Goal: Complete application form

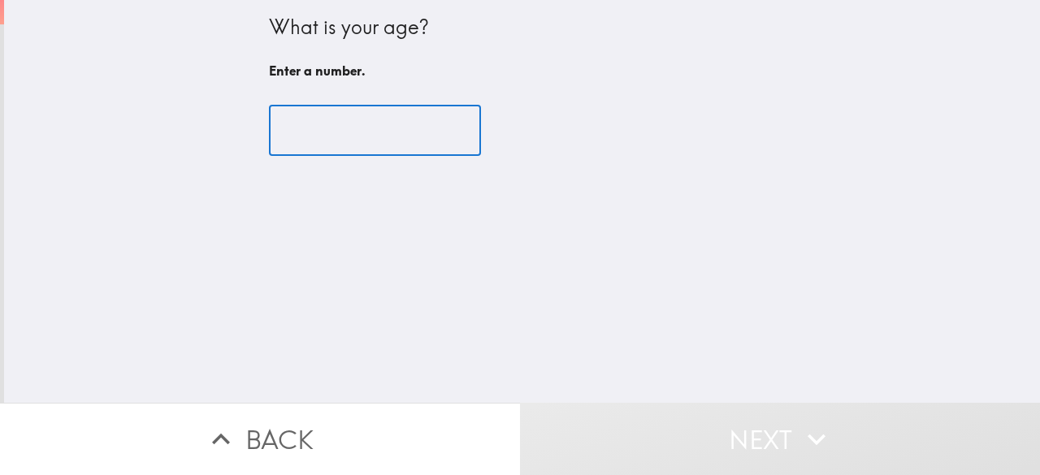
click at [331, 124] on input "number" at bounding box center [375, 131] width 212 height 50
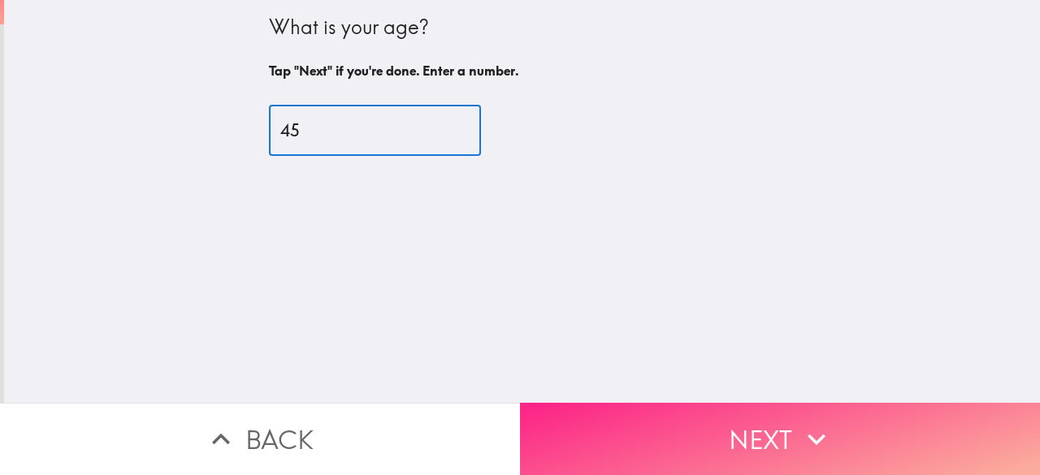
type input "45"
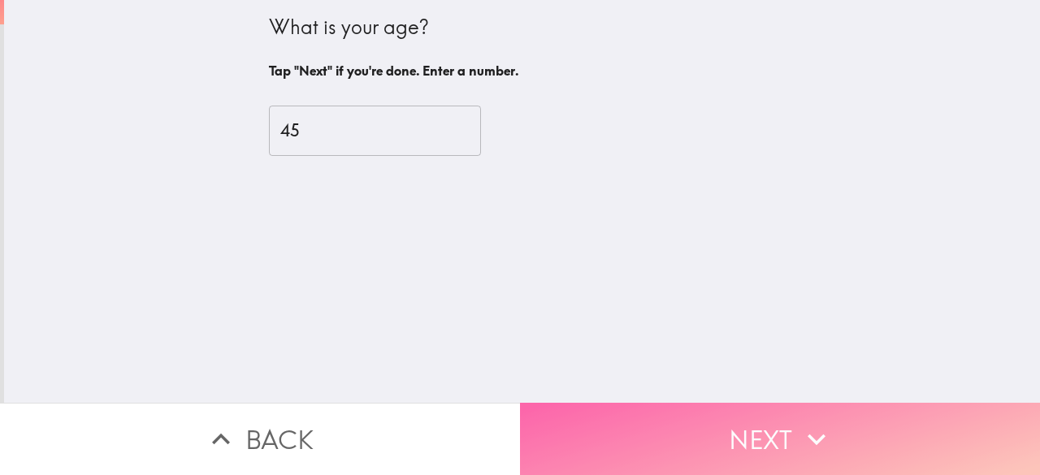
click at [591, 413] on button "Next" at bounding box center [780, 439] width 520 height 72
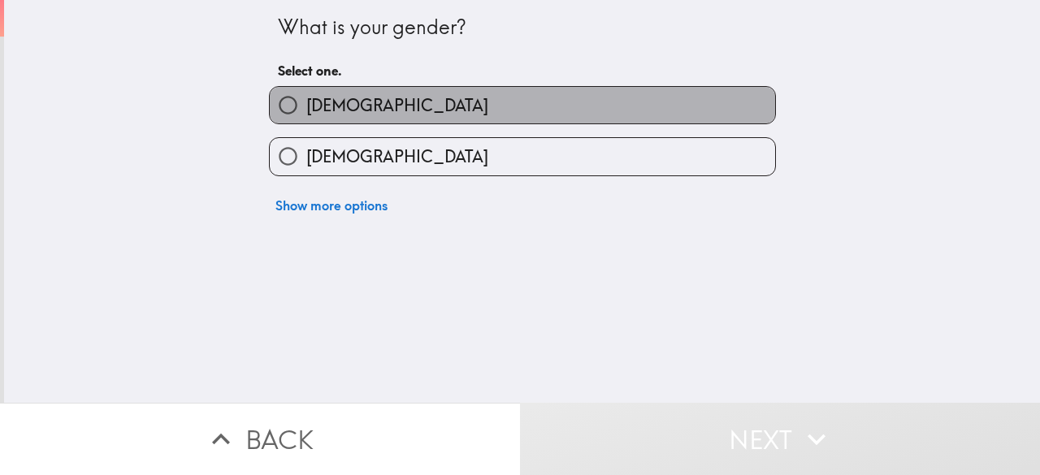
click at [454, 102] on label "[DEMOGRAPHIC_DATA]" at bounding box center [522, 105] width 505 height 37
click at [306, 102] on input "[DEMOGRAPHIC_DATA]" at bounding box center [288, 105] width 37 height 37
radio input "true"
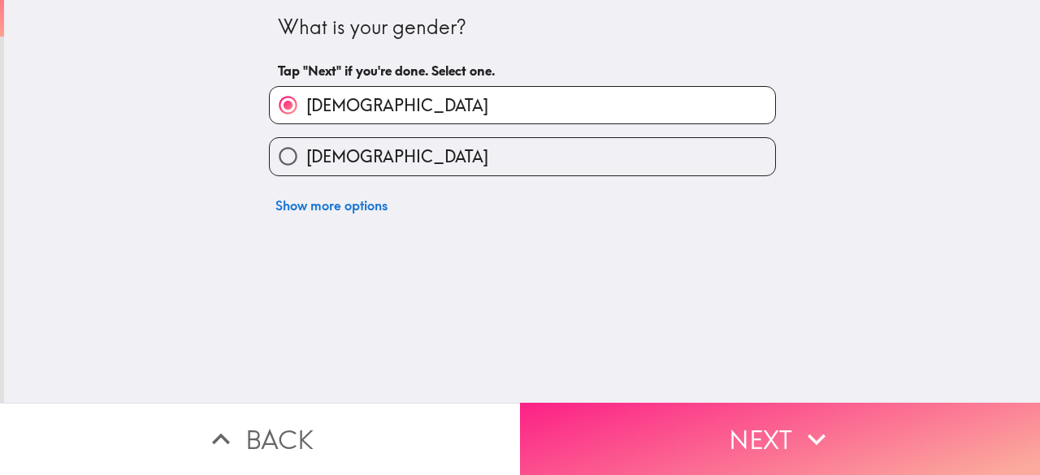
click at [711, 430] on button "Next" at bounding box center [780, 439] width 520 height 72
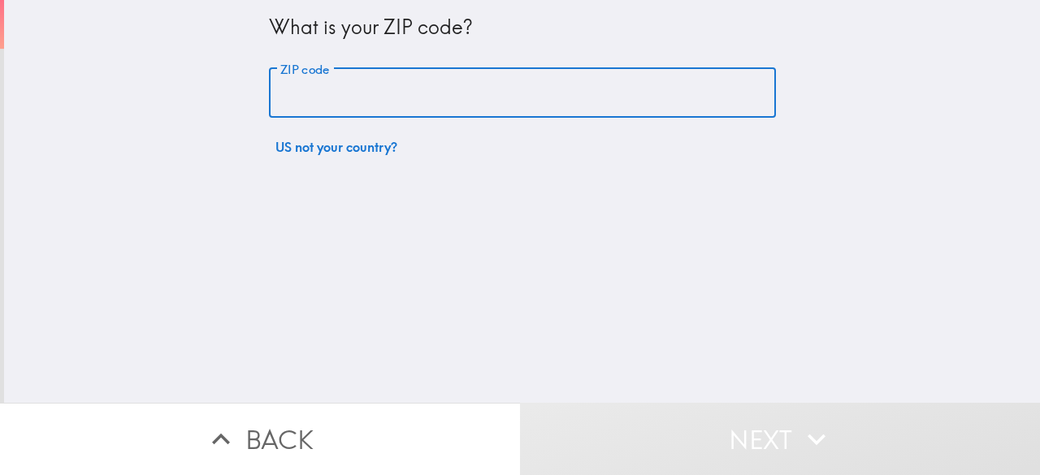
click at [451, 95] on input "ZIP code" at bounding box center [522, 93] width 507 height 50
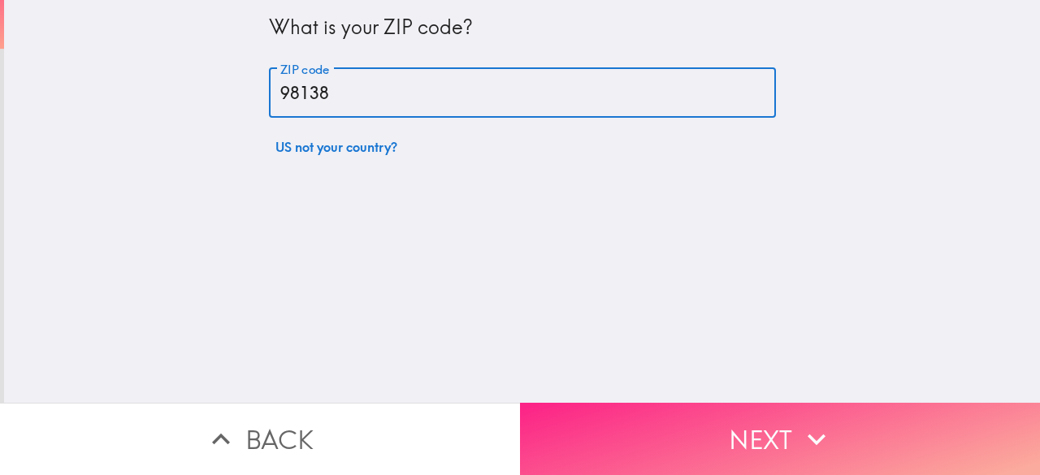
type input "98138"
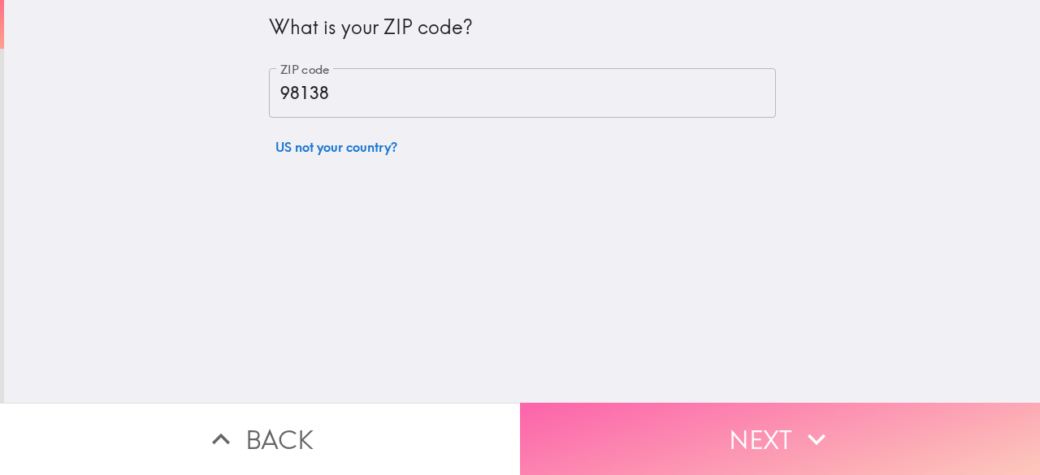
click at [569, 404] on button "Next" at bounding box center [780, 439] width 520 height 72
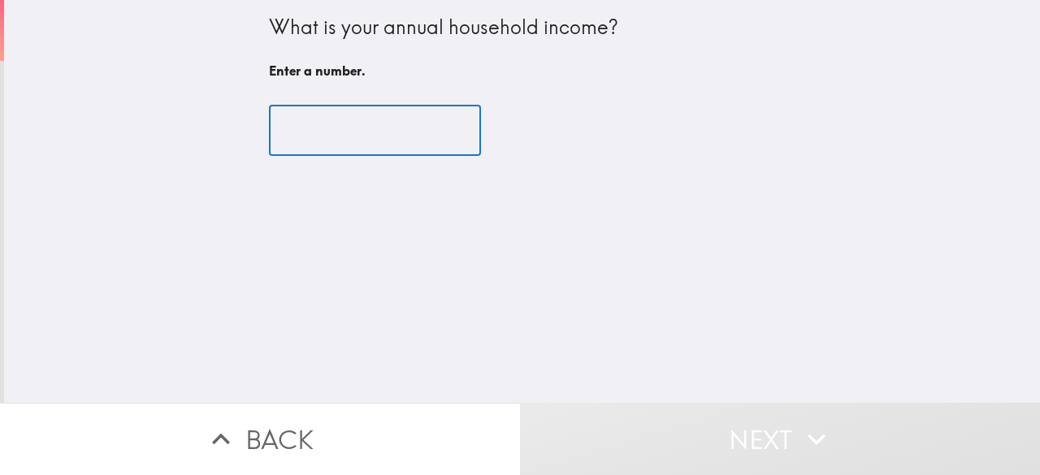
click at [406, 132] on input "number" at bounding box center [375, 131] width 212 height 50
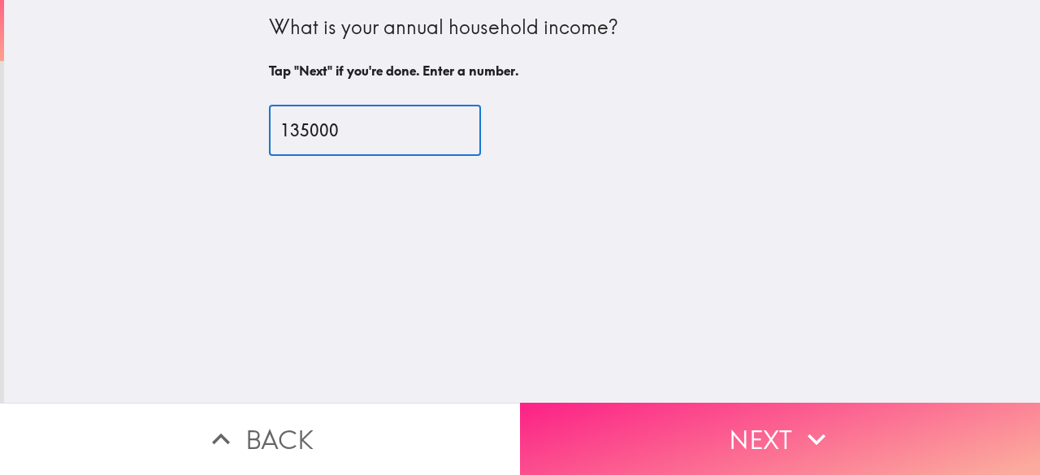
type input "135000"
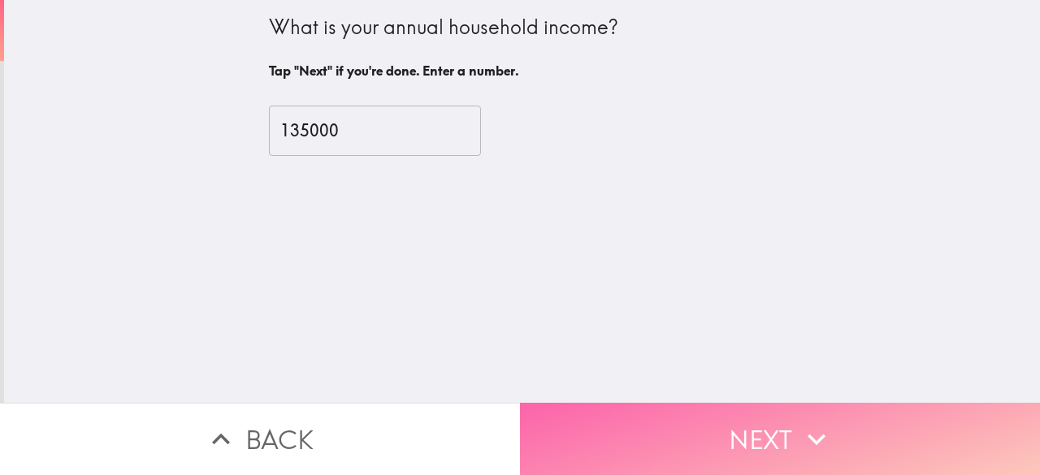
click at [668, 451] on button "Next" at bounding box center [780, 439] width 520 height 72
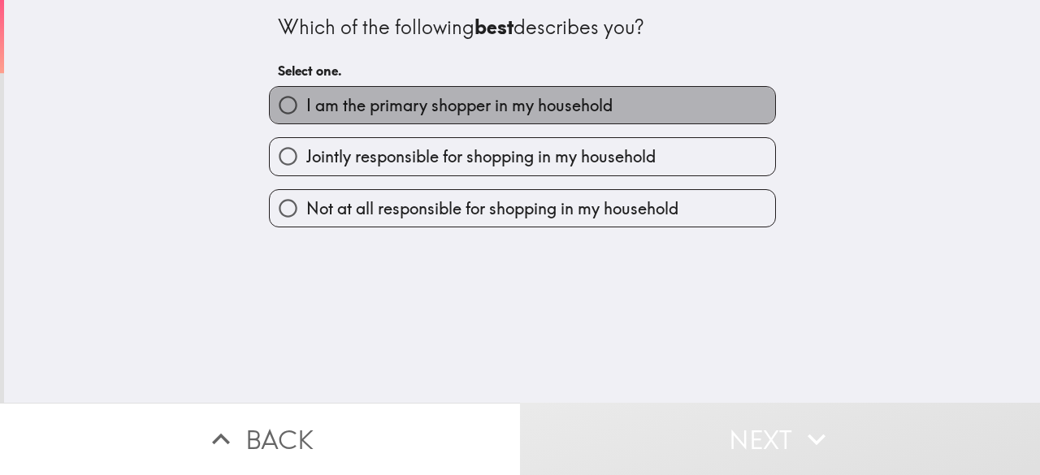
click at [476, 102] on span "I am the primary shopper in my household" at bounding box center [459, 105] width 306 height 23
click at [306, 102] on input "I am the primary shopper in my household" at bounding box center [288, 105] width 37 height 37
radio input "true"
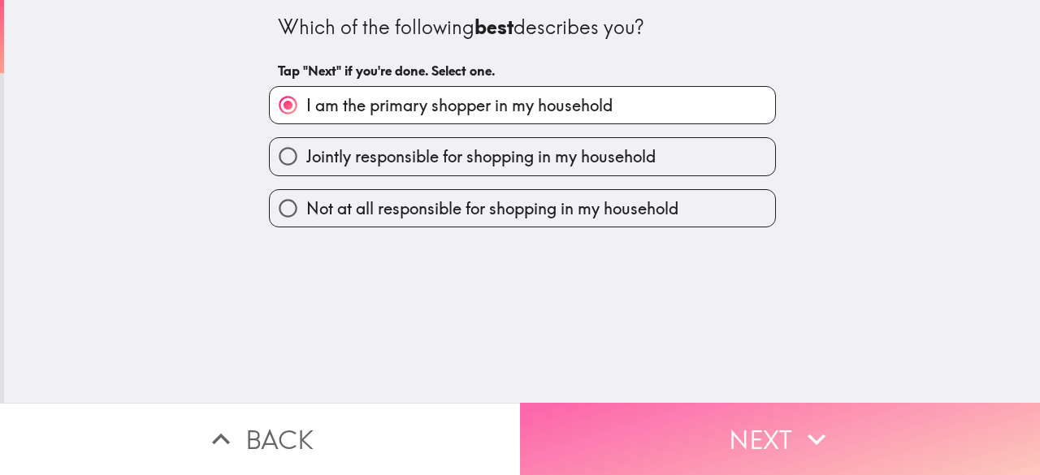
click at [646, 422] on button "Next" at bounding box center [780, 439] width 520 height 72
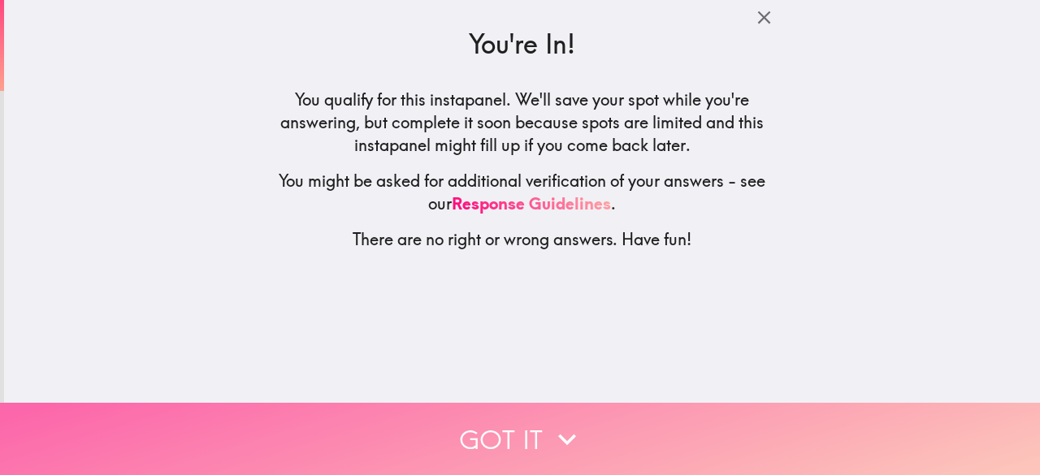
click at [558, 422] on icon "button" at bounding box center [567, 440] width 36 height 36
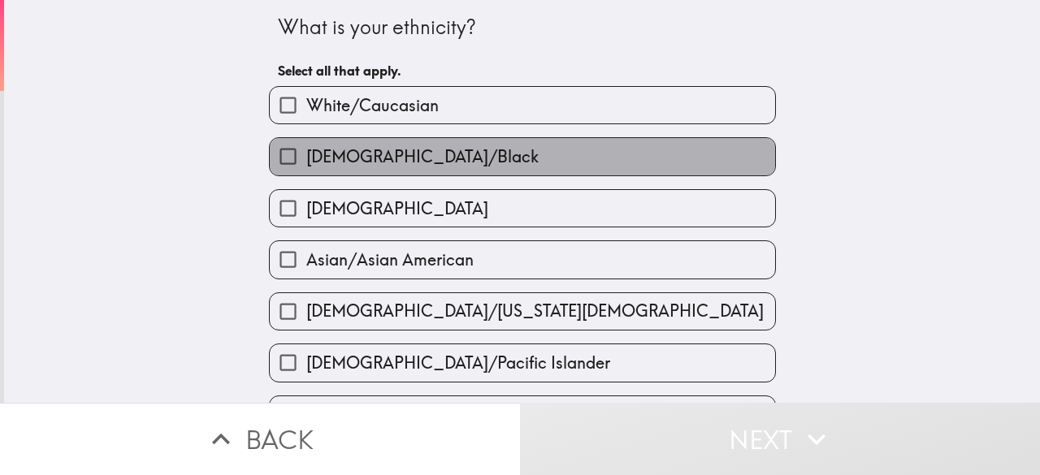
click at [474, 153] on label "[DEMOGRAPHIC_DATA]/Black" at bounding box center [522, 156] width 505 height 37
click at [306, 153] on input "[DEMOGRAPHIC_DATA]/Black" at bounding box center [288, 156] width 37 height 37
checkbox input "true"
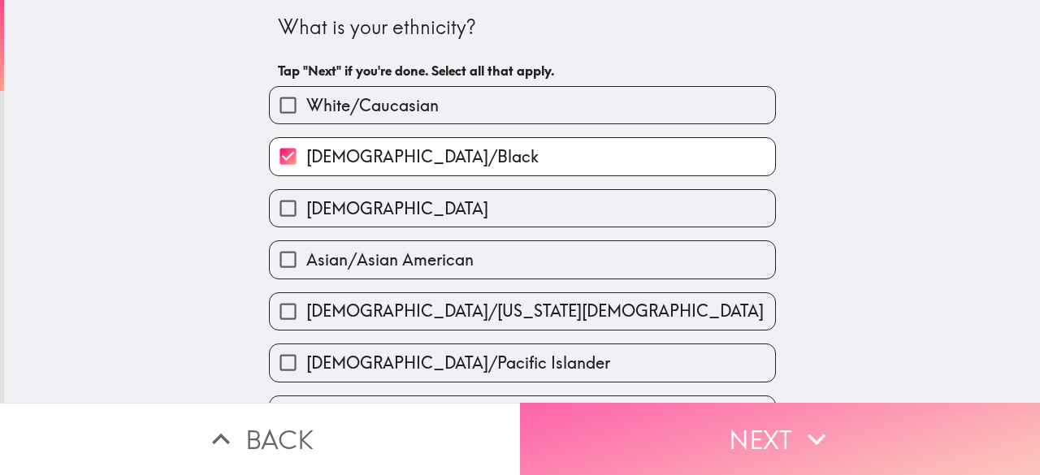
click at [720, 439] on button "Next" at bounding box center [780, 439] width 520 height 72
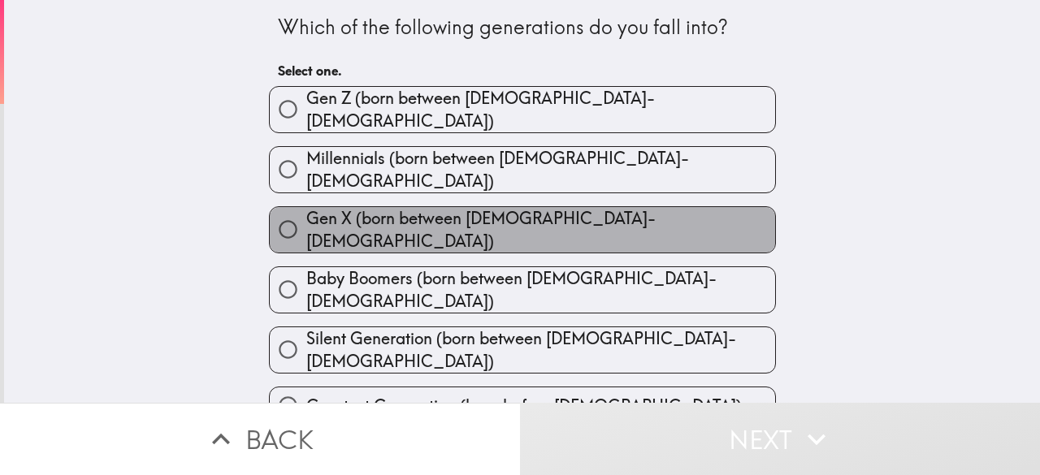
click at [543, 207] on label "Gen X (born between [DEMOGRAPHIC_DATA]-[DEMOGRAPHIC_DATA])" at bounding box center [522, 229] width 505 height 45
click at [306, 211] on input "Gen X (born between [DEMOGRAPHIC_DATA]-[DEMOGRAPHIC_DATA])" at bounding box center [288, 229] width 37 height 37
radio input "true"
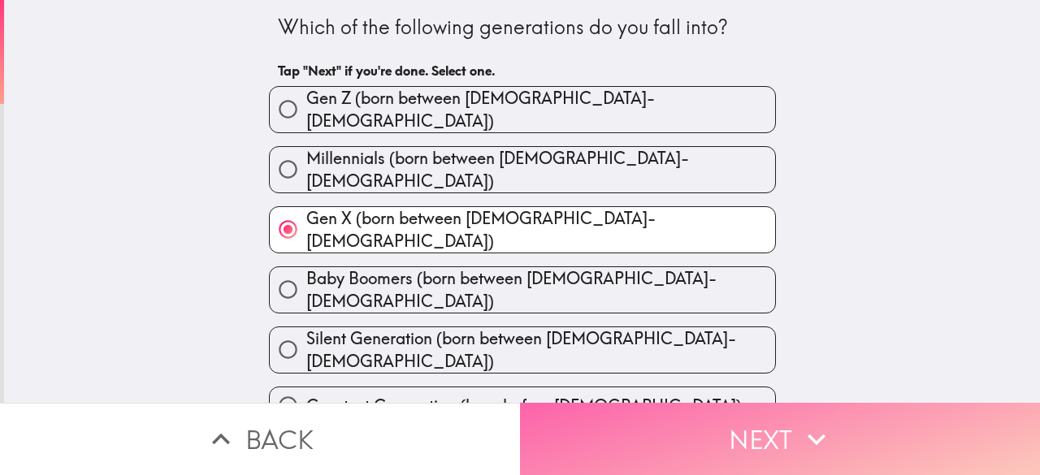
click at [698, 429] on button "Next" at bounding box center [780, 439] width 520 height 72
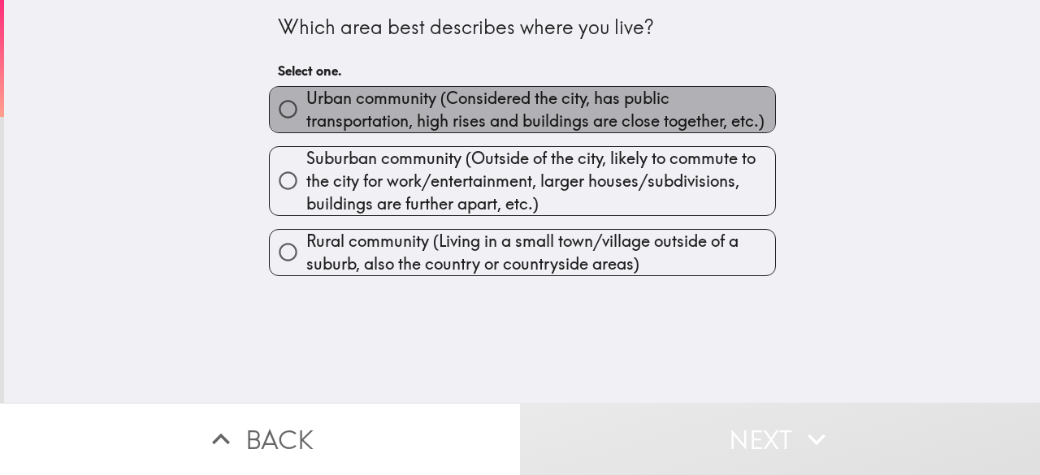
click at [555, 111] on span "Urban community (Considered the city, has public transportation, high rises and…" at bounding box center [540, 109] width 469 height 45
click at [306, 111] on input "Urban community (Considered the city, has public transportation, high rises and…" at bounding box center [288, 109] width 37 height 37
radio input "true"
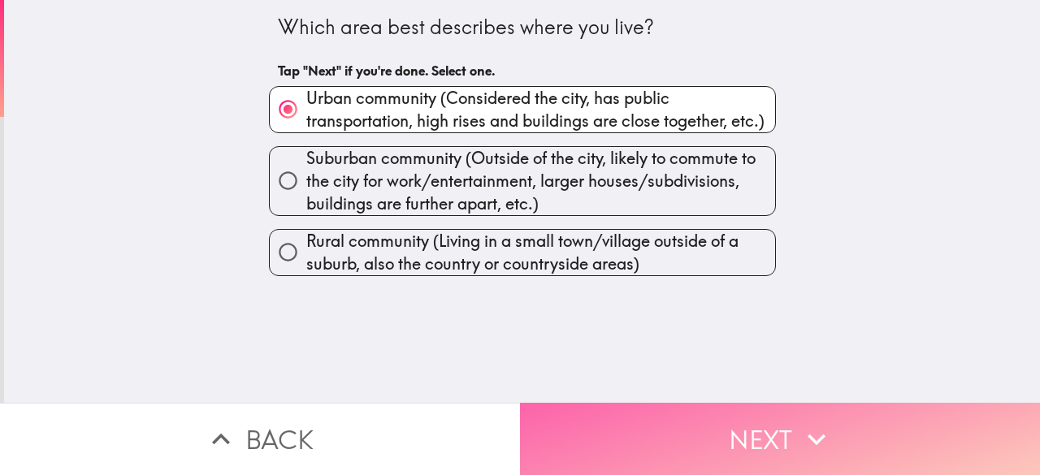
click at [690, 426] on button "Next" at bounding box center [780, 439] width 520 height 72
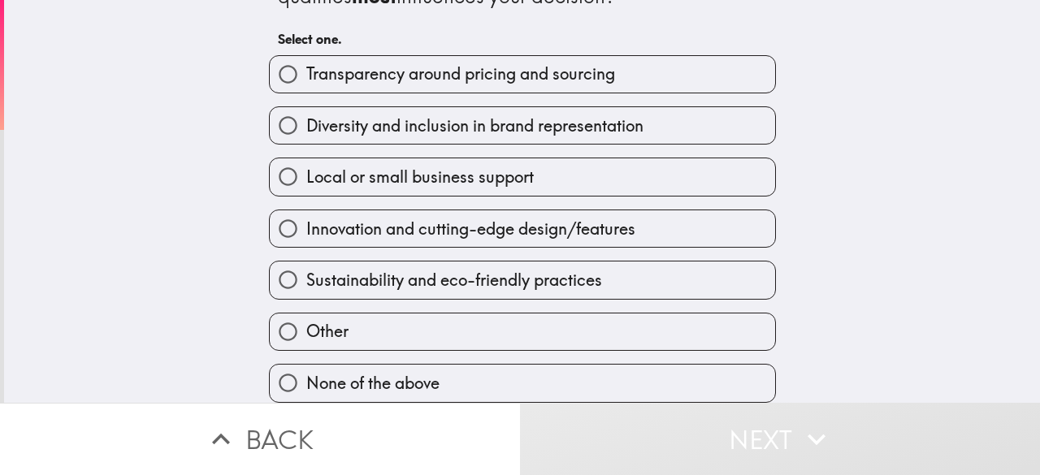
scroll to position [61, 0]
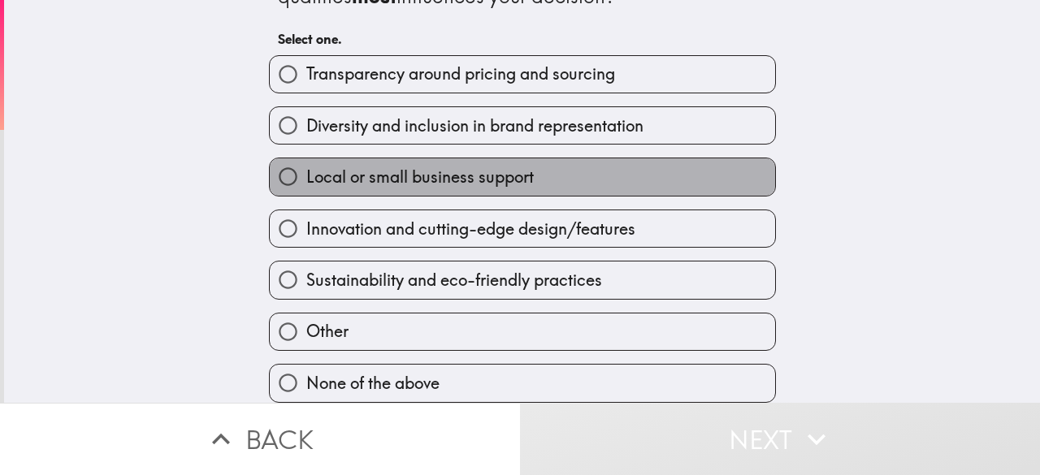
click at [505, 166] on span "Local or small business support" at bounding box center [419, 177] width 227 height 23
click at [306, 166] on input "Local or small business support" at bounding box center [288, 176] width 37 height 37
radio input "true"
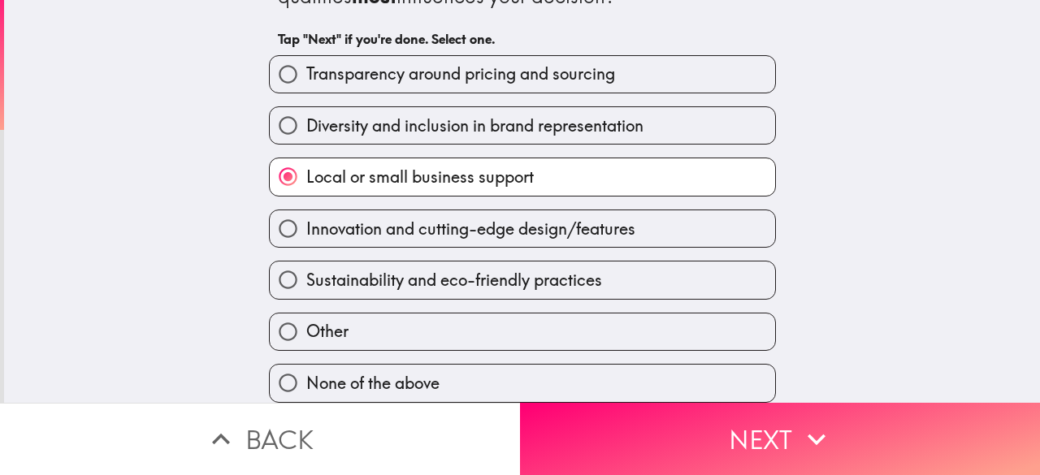
scroll to position [76, 0]
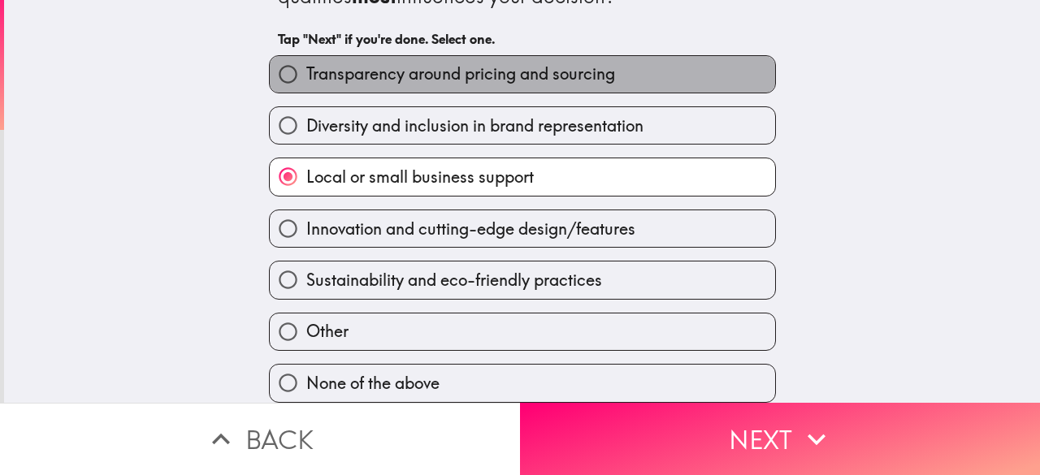
click at [508, 63] on span "Transparency around pricing and sourcing" at bounding box center [460, 74] width 309 height 23
click at [306, 58] on input "Transparency around pricing and sourcing" at bounding box center [288, 74] width 37 height 37
radio input "true"
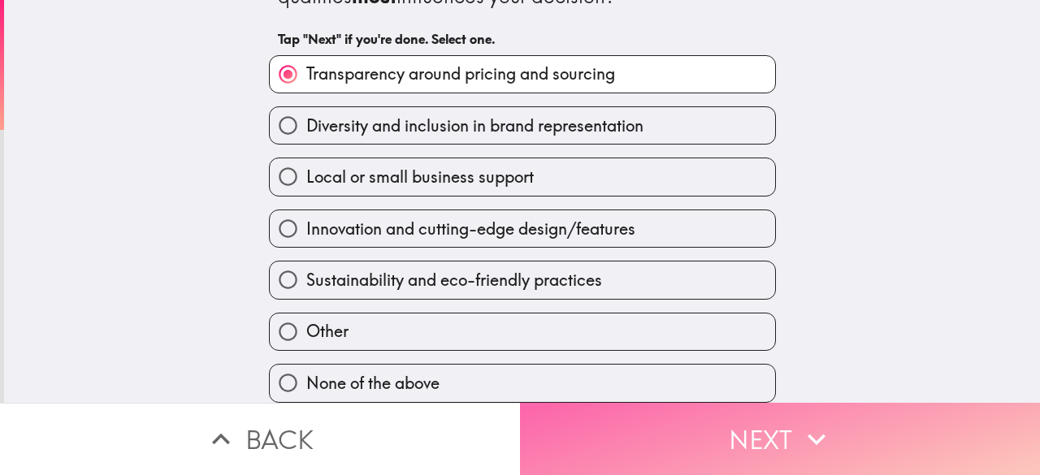
click at [616, 418] on button "Next" at bounding box center [780, 439] width 520 height 72
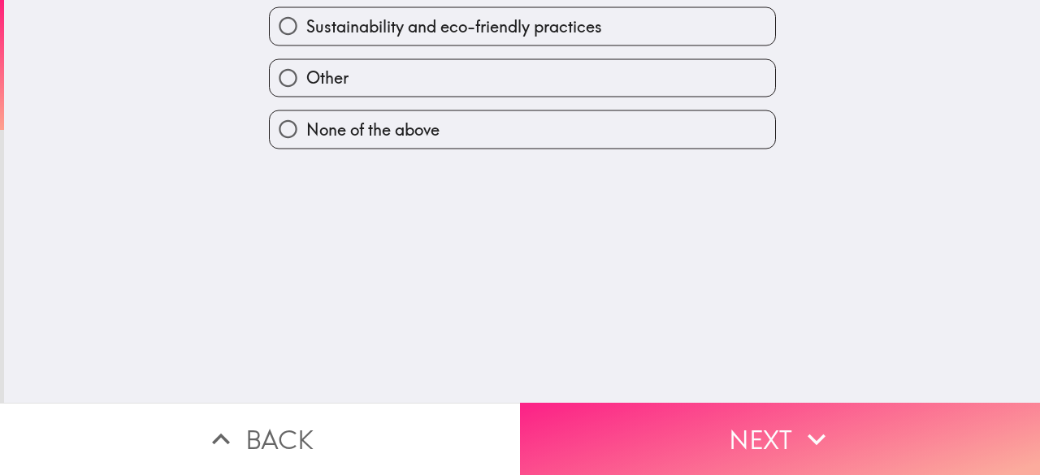
scroll to position [0, 0]
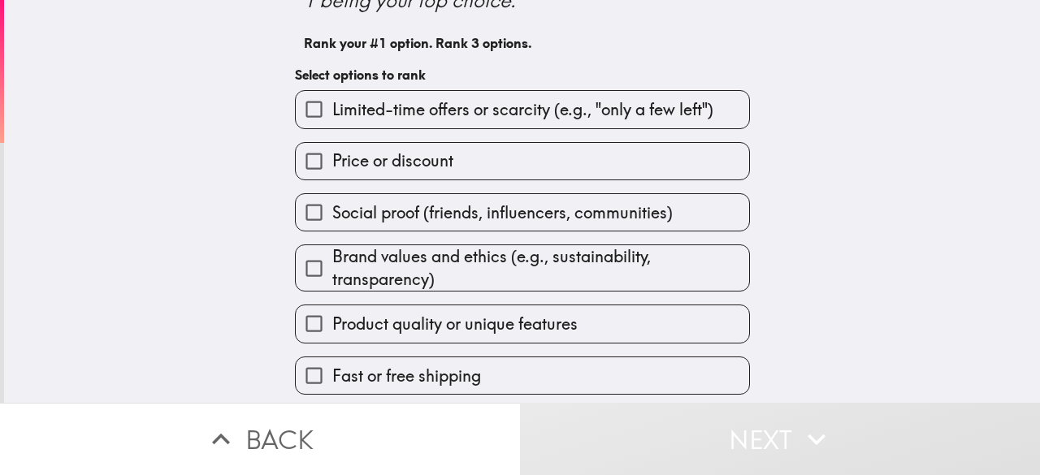
scroll to position [171, 0]
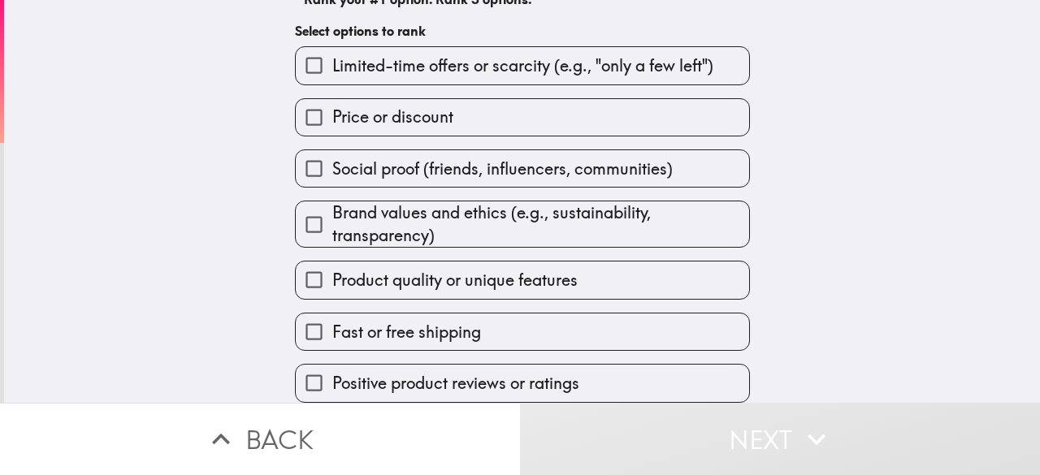
click at [366, 321] on span "Fast or free shipping" at bounding box center [406, 332] width 149 height 23
click at [332, 313] on input "Fast or free shipping" at bounding box center [314, 331] width 37 height 37
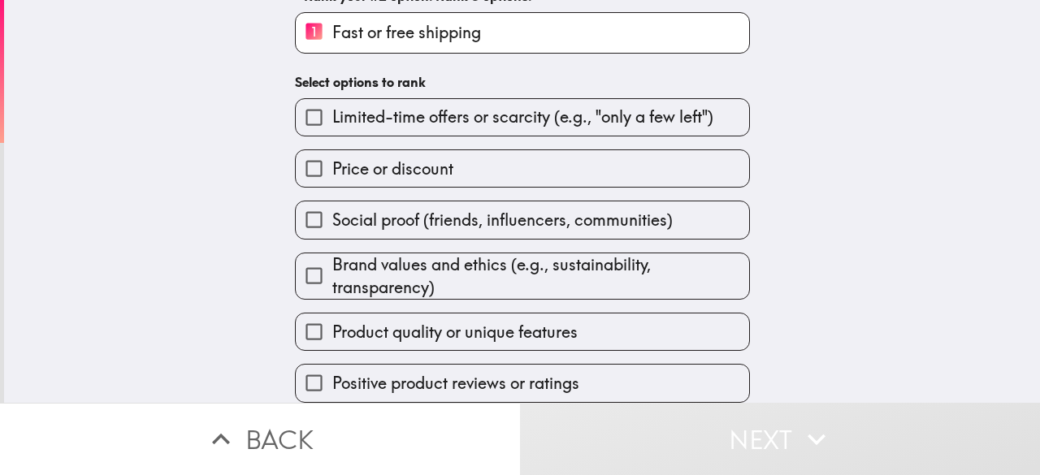
click at [316, 150] on input "Price or discount" at bounding box center [314, 168] width 37 height 37
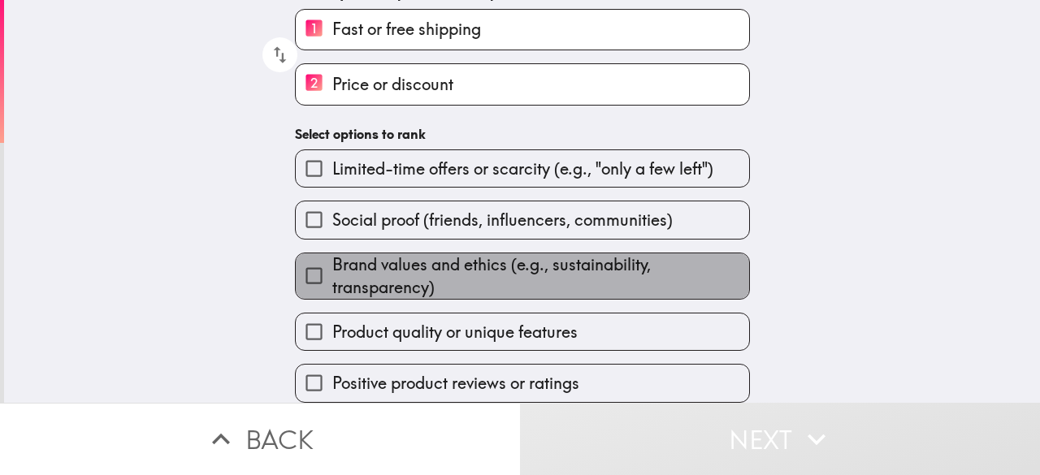
click at [360, 253] on span "Brand values and ethics (e.g., sustainability, transparency)" at bounding box center [540, 275] width 417 height 45
click at [332, 257] on input "Brand values and ethics (e.g., sustainability, transparency)" at bounding box center [314, 275] width 37 height 37
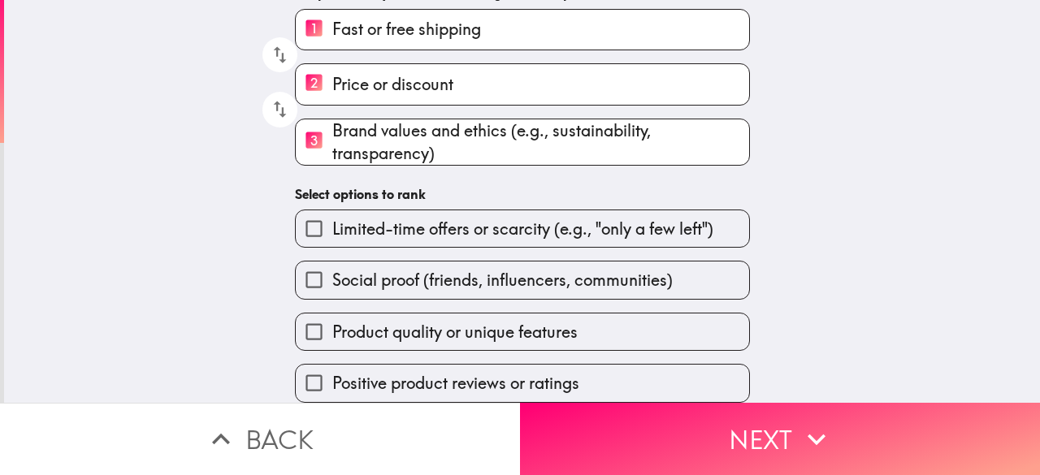
scroll to position [178, 0]
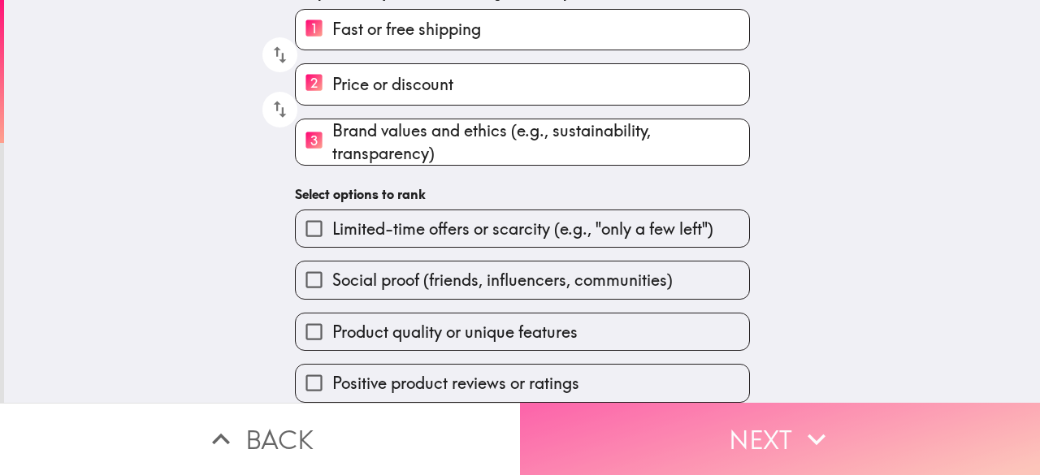
click at [573, 411] on button "Next" at bounding box center [780, 439] width 520 height 72
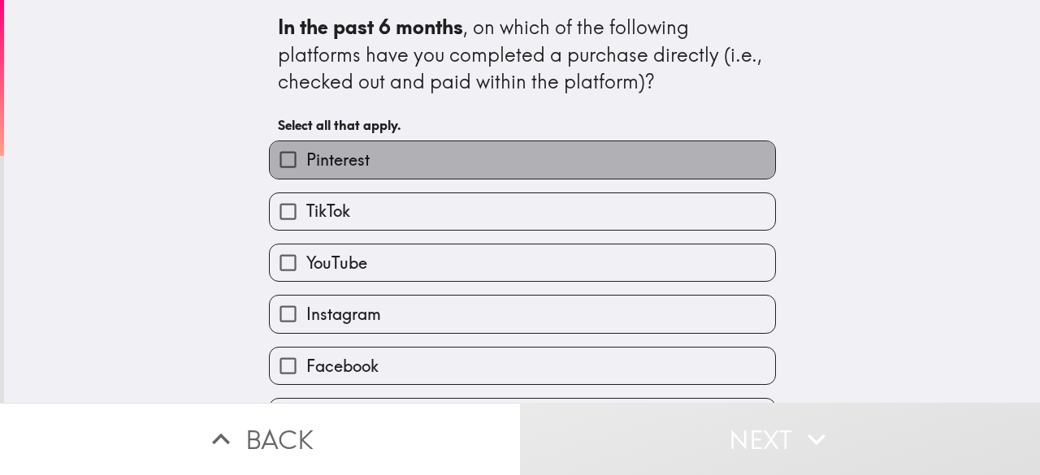
click at [486, 168] on label "Pinterest" at bounding box center [522, 159] width 505 height 37
click at [306, 168] on input "Pinterest" at bounding box center [288, 159] width 37 height 37
checkbox input "true"
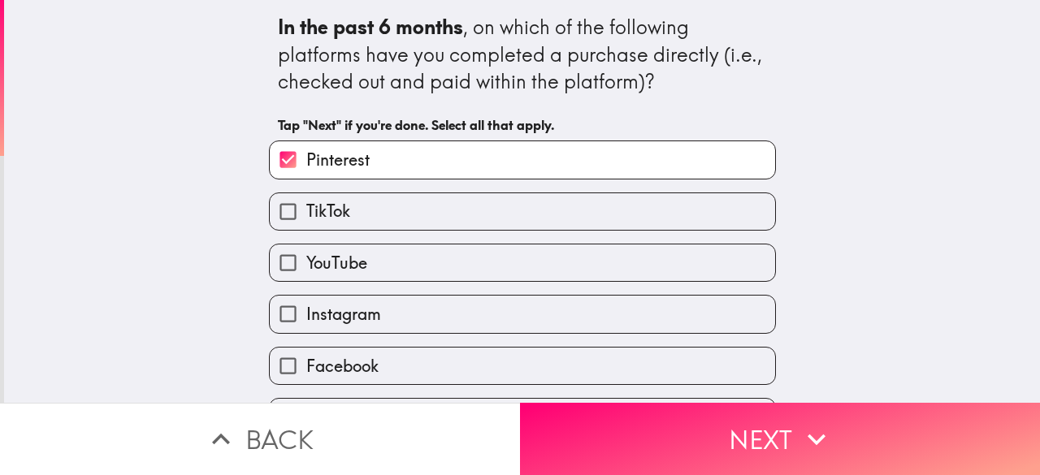
click at [465, 210] on label "TikTok" at bounding box center [522, 211] width 505 height 37
click at [306, 210] on input "TikTok" at bounding box center [288, 211] width 37 height 37
checkbox input "true"
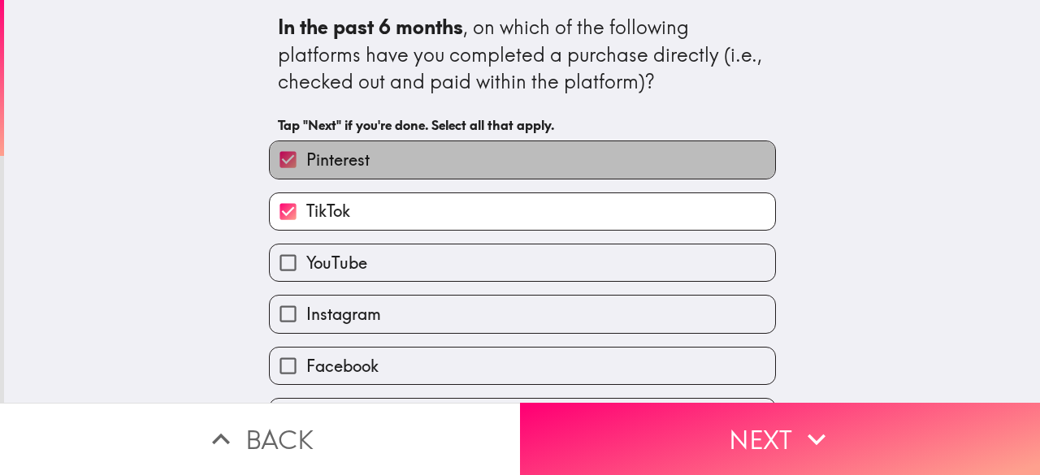
click at [480, 150] on label "Pinterest" at bounding box center [522, 159] width 505 height 37
click at [306, 150] on input "Pinterest" at bounding box center [288, 159] width 37 height 37
checkbox input "false"
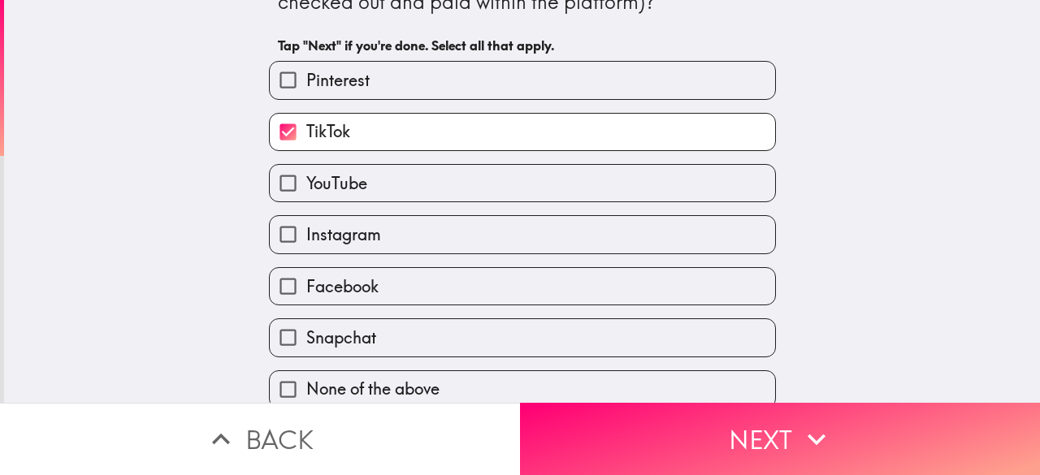
scroll to position [84, 0]
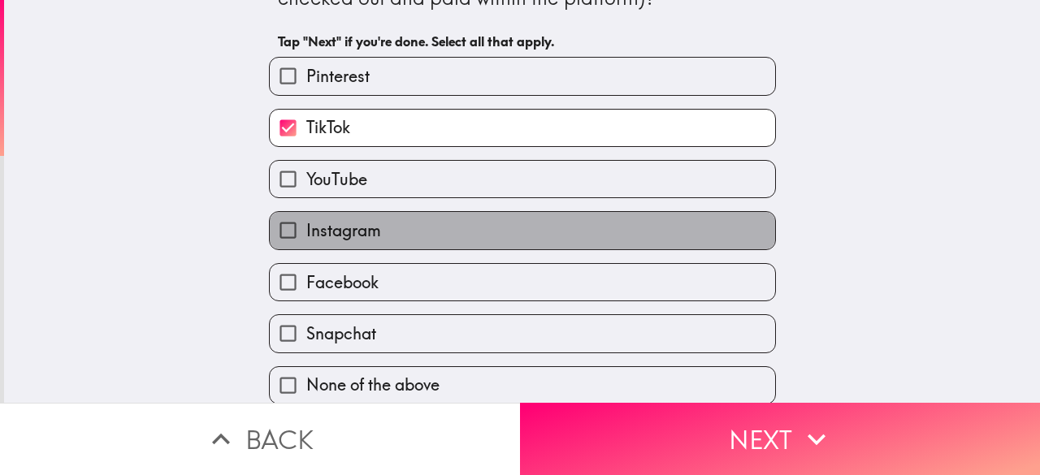
click at [436, 224] on label "Instagram" at bounding box center [522, 230] width 505 height 37
click at [306, 224] on input "Instagram" at bounding box center [288, 230] width 37 height 37
checkbox input "true"
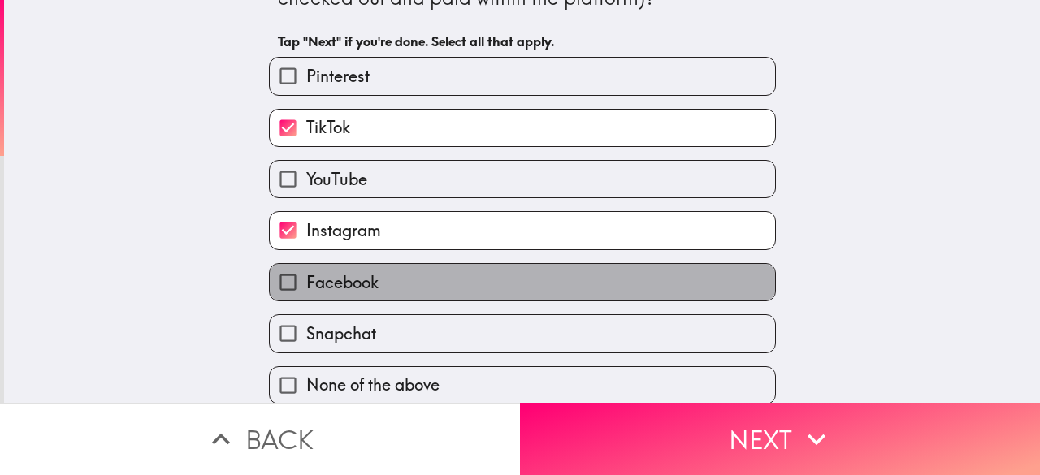
click at [395, 274] on label "Facebook" at bounding box center [522, 282] width 505 height 37
click at [306, 274] on input "Facebook" at bounding box center [288, 282] width 37 height 37
checkbox input "true"
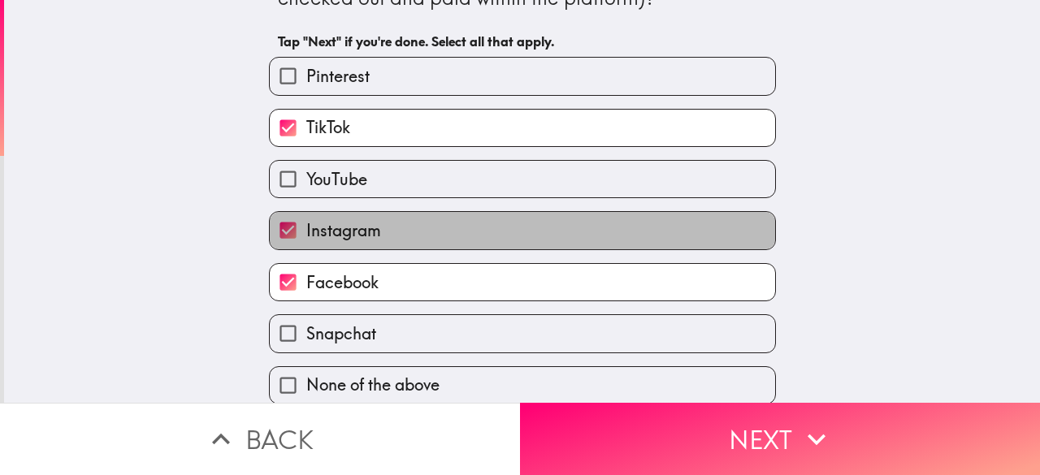
click at [392, 227] on label "Instagram" at bounding box center [522, 230] width 505 height 37
click at [306, 227] on input "Instagram" at bounding box center [288, 230] width 37 height 37
checkbox input "false"
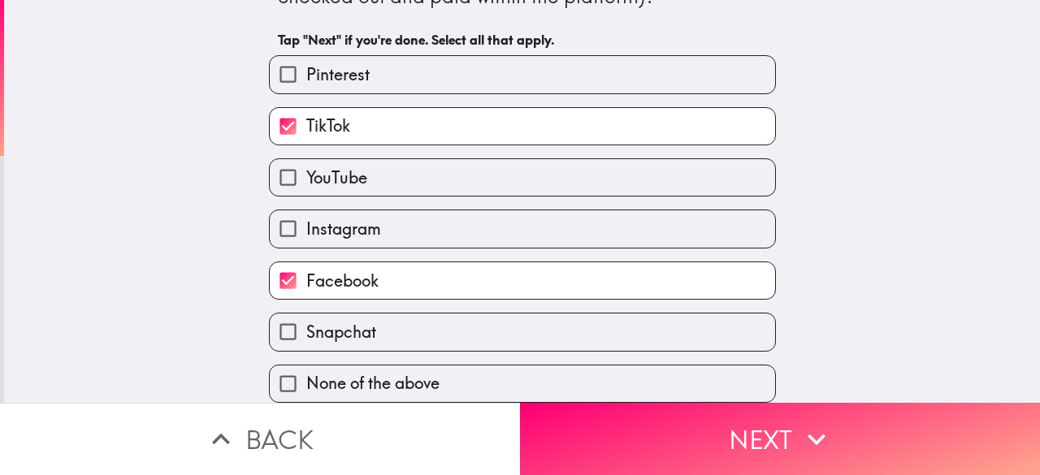
scroll to position [104, 0]
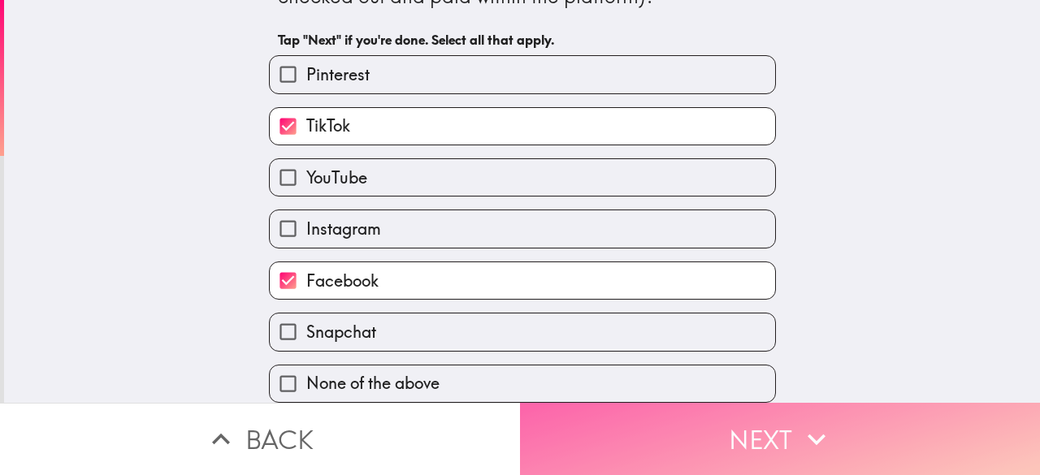
click at [529, 422] on button "Next" at bounding box center [780, 439] width 520 height 72
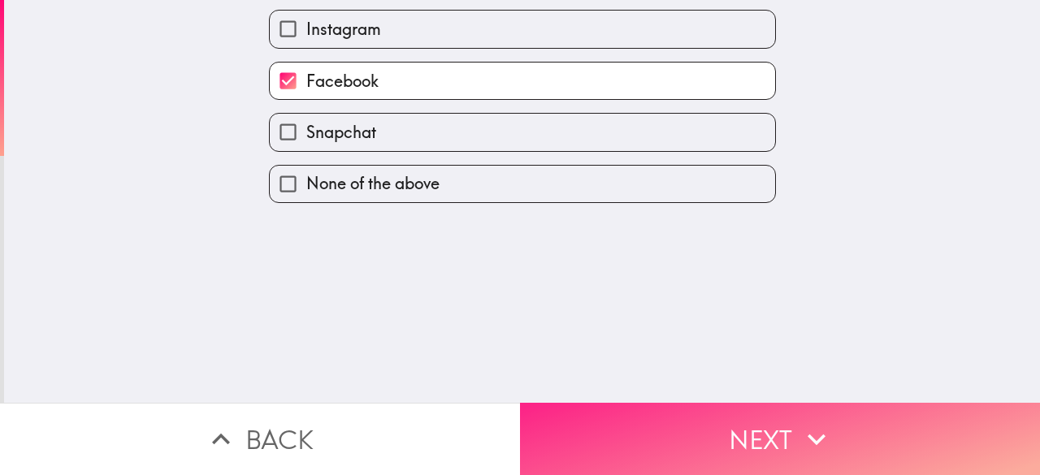
scroll to position [0, 0]
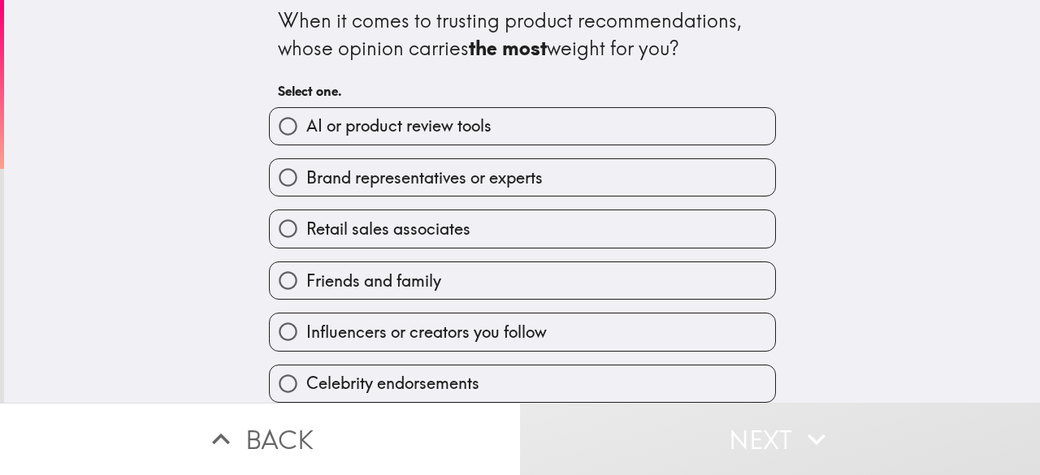
scroll to position [25, 0]
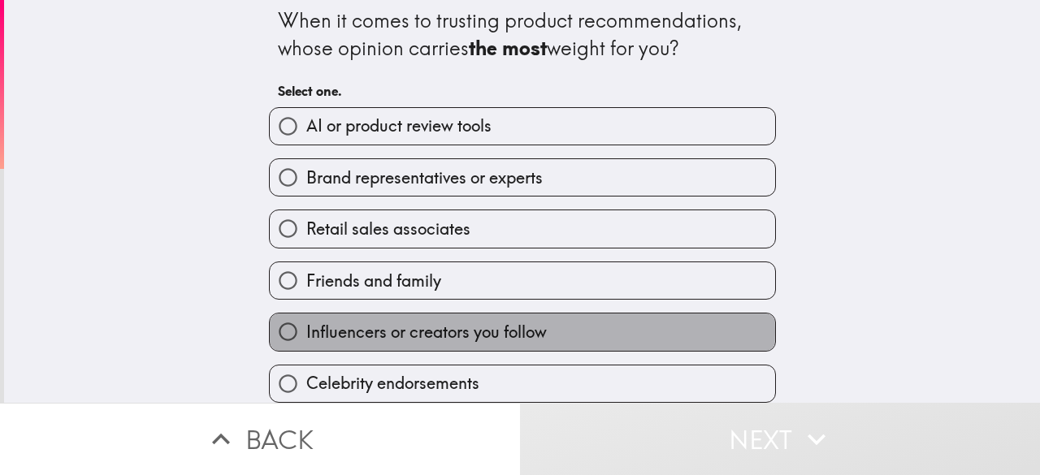
click at [456, 321] on span "Influencers or creators you follow" at bounding box center [426, 332] width 240 height 23
click at [306, 317] on input "Influencers or creators you follow" at bounding box center [288, 331] width 37 height 37
radio input "true"
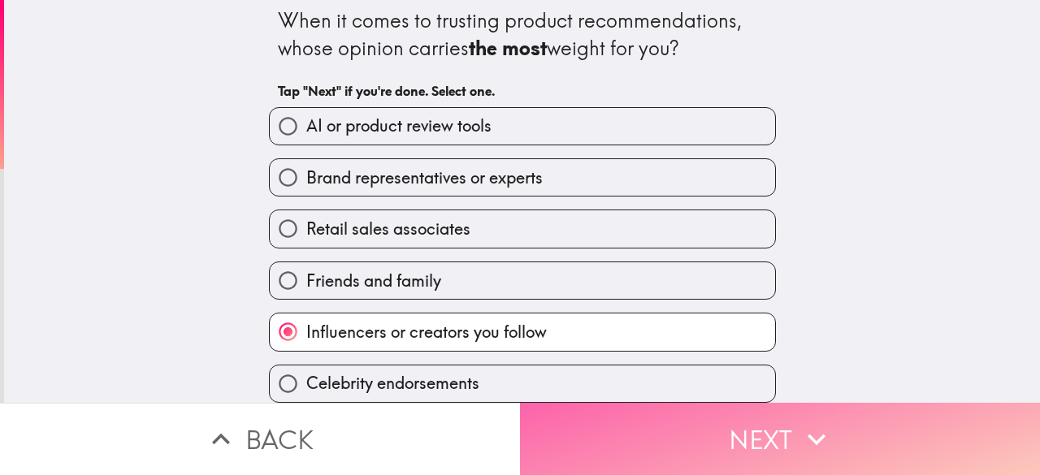
click at [582, 426] on button "Next" at bounding box center [780, 439] width 520 height 72
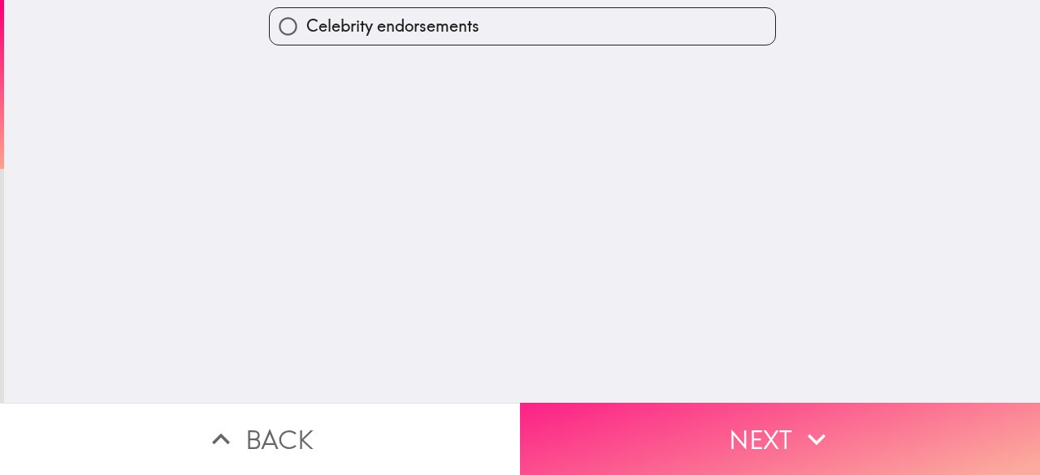
scroll to position [0, 0]
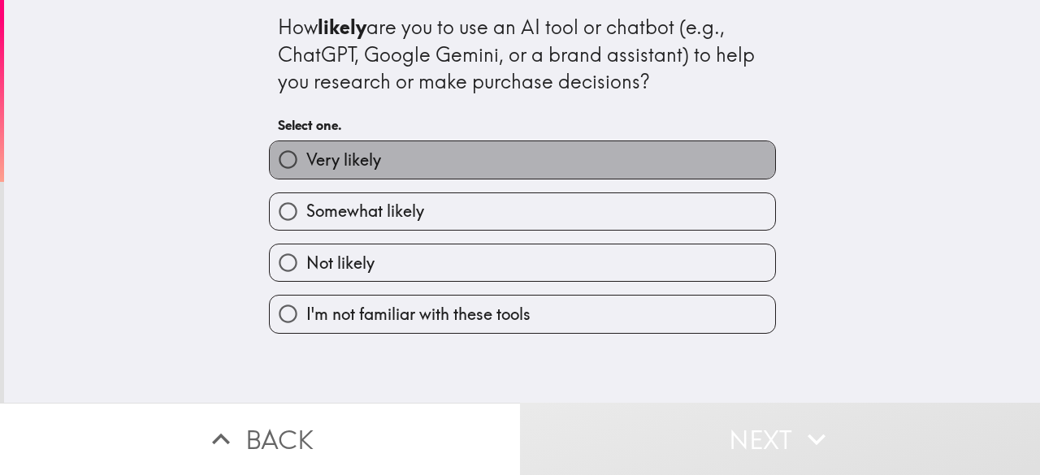
click at [481, 163] on label "Very likely" at bounding box center [522, 159] width 505 height 37
click at [306, 163] on input "Very likely" at bounding box center [288, 159] width 37 height 37
radio input "true"
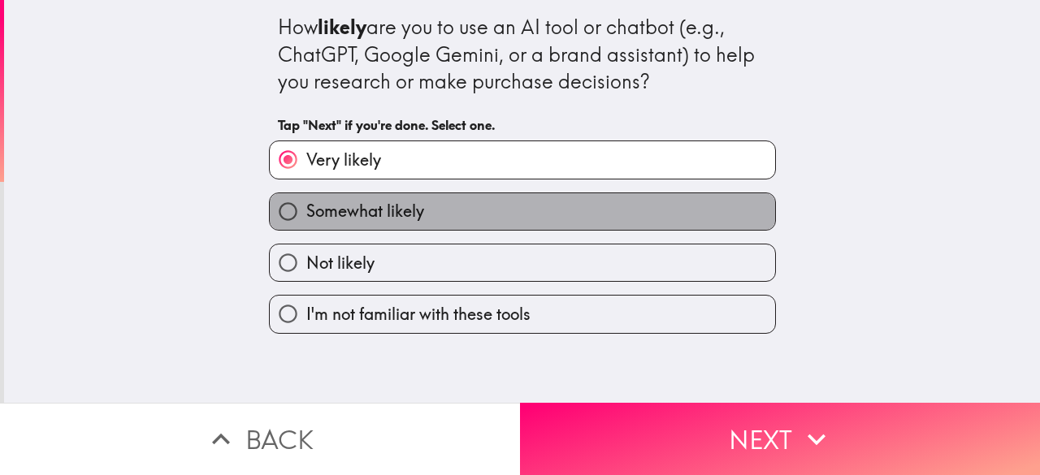
click at [502, 210] on label "Somewhat likely" at bounding box center [522, 211] width 505 height 37
click at [306, 210] on input "Somewhat likely" at bounding box center [288, 211] width 37 height 37
radio input "true"
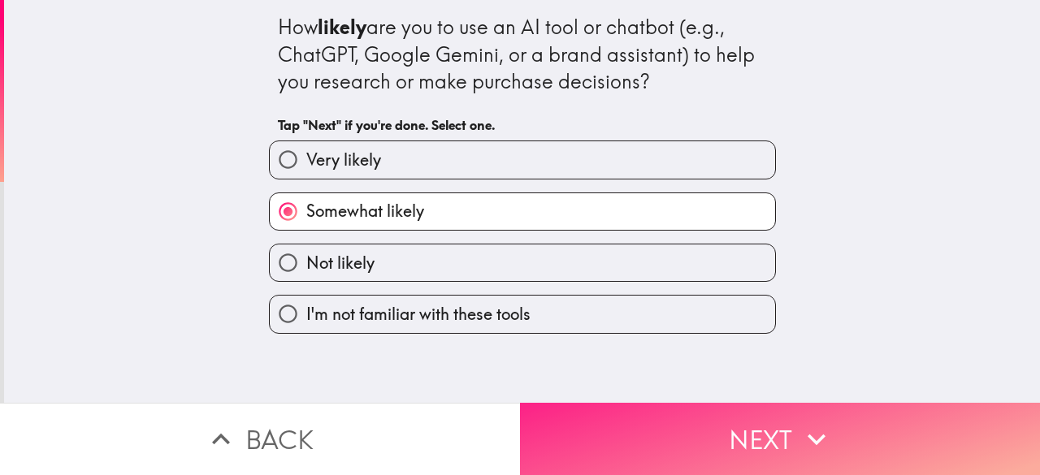
click at [668, 419] on button "Next" at bounding box center [780, 439] width 520 height 72
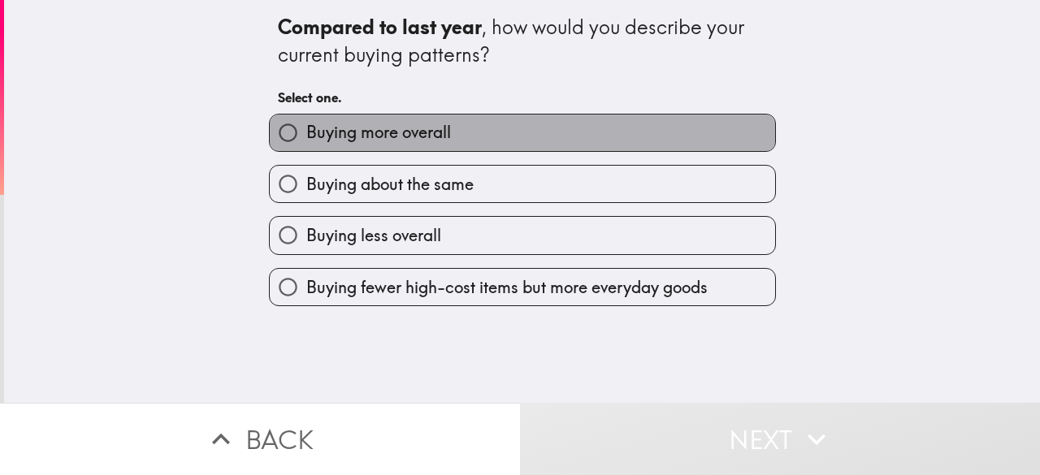
click at [504, 137] on label "Buying more overall" at bounding box center [522, 133] width 505 height 37
click at [306, 137] on input "Buying more overall" at bounding box center [288, 133] width 37 height 37
radio input "true"
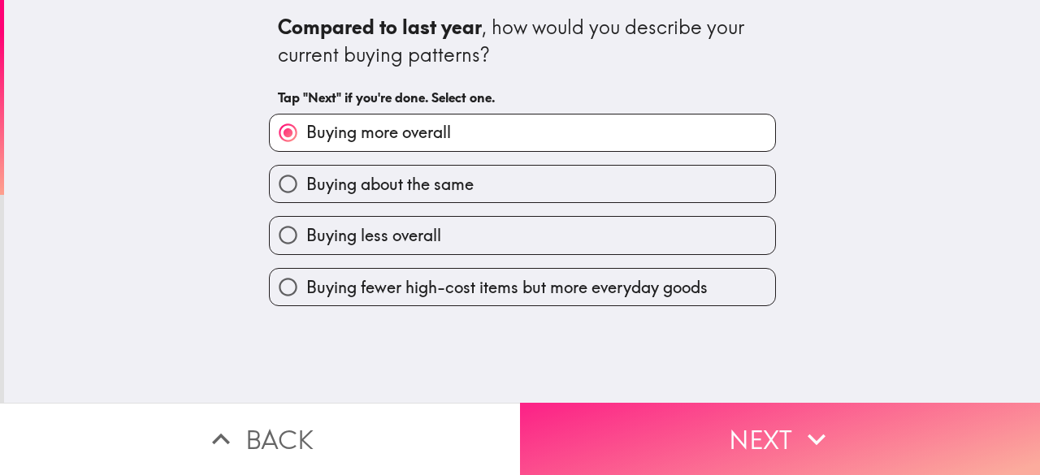
click at [627, 409] on button "Next" at bounding box center [780, 439] width 520 height 72
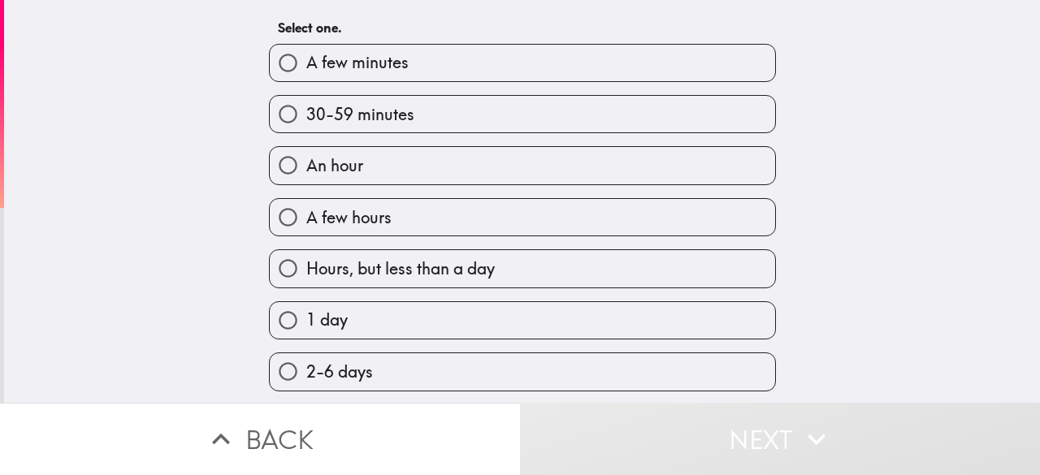
scroll to position [151, 0]
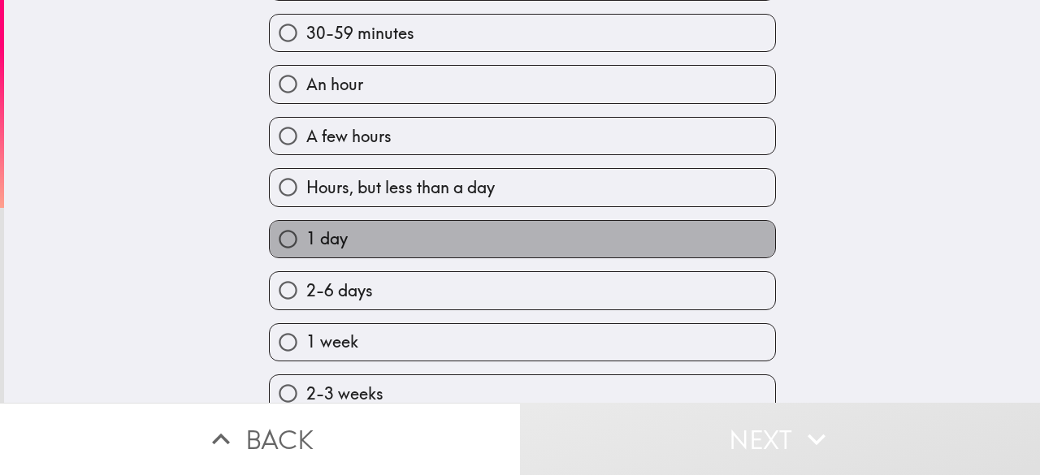
click at [383, 253] on label "1 day" at bounding box center [522, 239] width 505 height 37
click at [306, 253] on input "1 day" at bounding box center [288, 239] width 37 height 37
radio input "true"
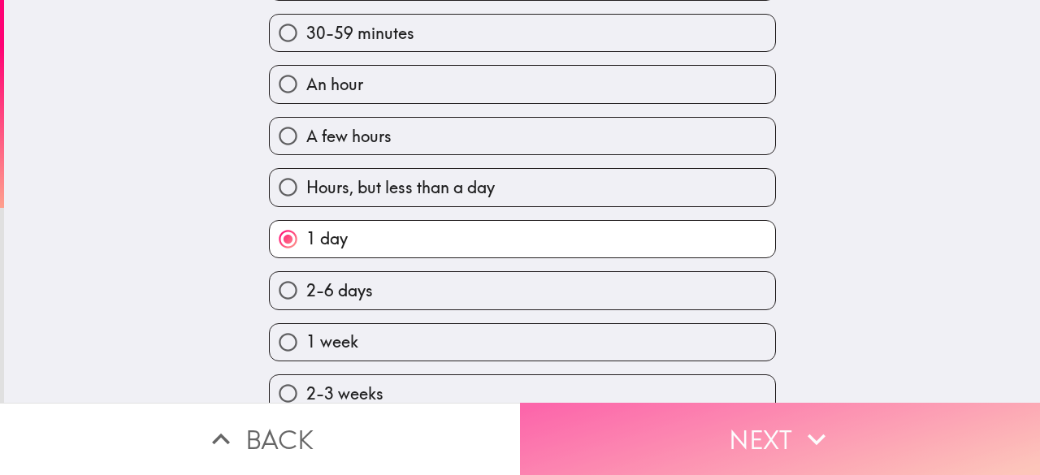
click at [583, 422] on button "Next" at bounding box center [780, 439] width 520 height 72
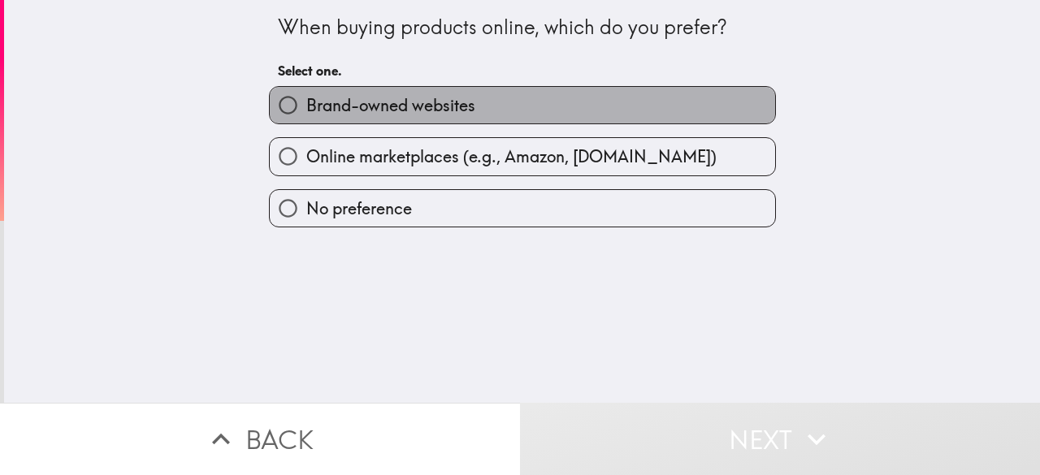
click at [404, 115] on span "Brand-owned websites" at bounding box center [390, 105] width 169 height 23
click at [306, 115] on input "Brand-owned websites" at bounding box center [288, 105] width 37 height 37
radio input "true"
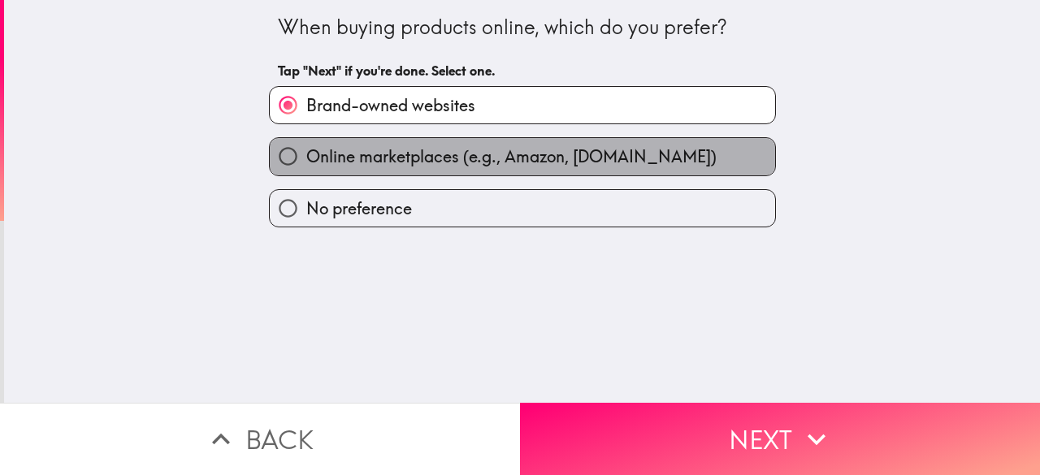
click at [396, 147] on span "Online marketplaces (e.g., Amazon, [DOMAIN_NAME])" at bounding box center [511, 156] width 410 height 23
click at [306, 147] on input "Online marketplaces (e.g., Amazon, [DOMAIN_NAME])" at bounding box center [288, 156] width 37 height 37
radio input "true"
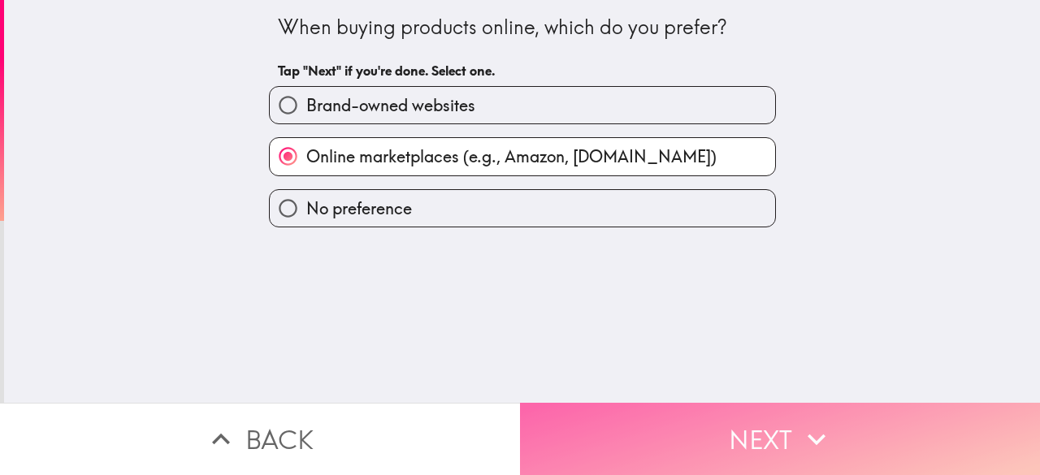
click at [554, 419] on button "Next" at bounding box center [780, 439] width 520 height 72
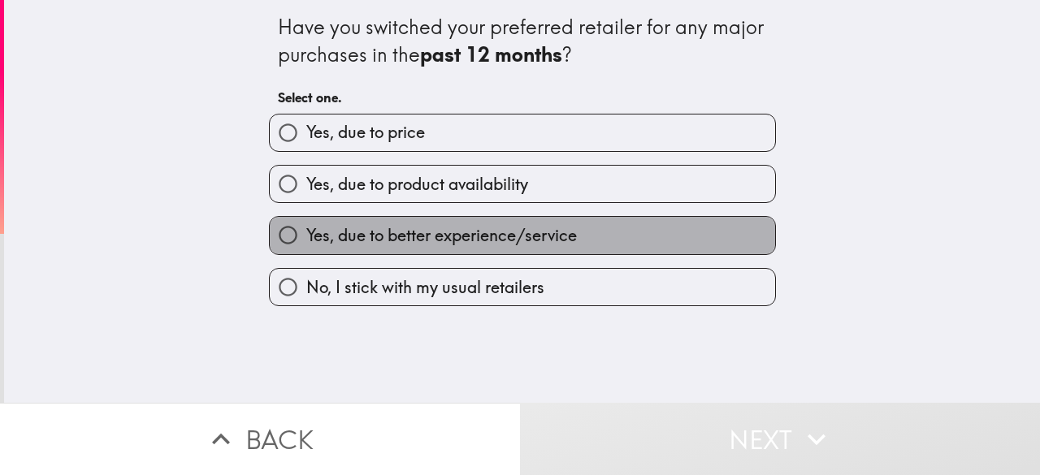
click at [379, 244] on span "Yes, due to better experience/service" at bounding box center [441, 235] width 270 height 23
click at [306, 244] on input "Yes, due to better experience/service" at bounding box center [288, 235] width 37 height 37
radio input "true"
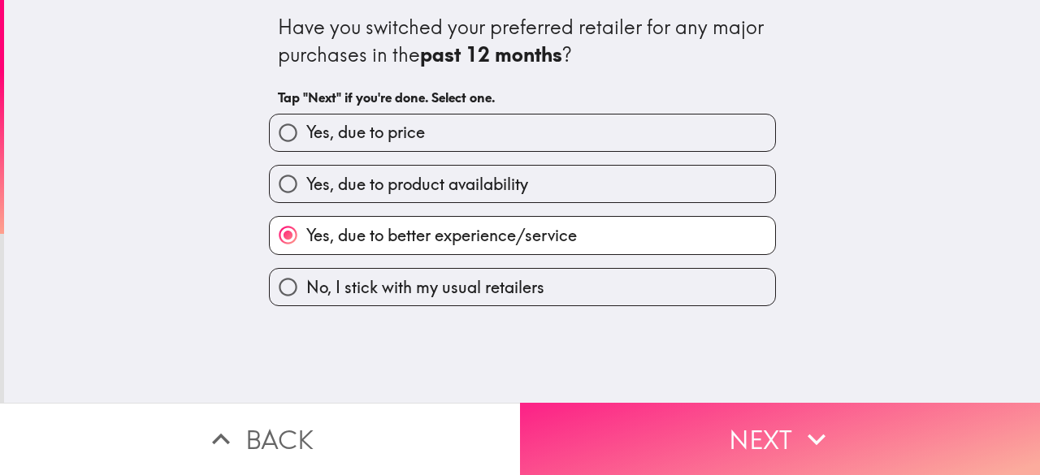
click at [725, 426] on button "Next" at bounding box center [780, 439] width 520 height 72
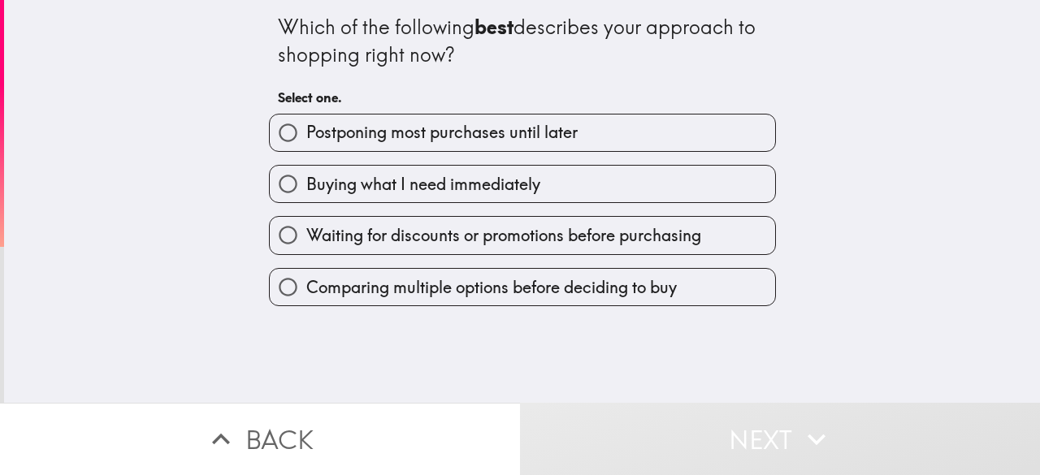
click at [456, 174] on span "Buying what I need immediately" at bounding box center [423, 184] width 234 height 23
click at [306, 174] on input "Buying what I need immediately" at bounding box center [288, 184] width 37 height 37
radio input "true"
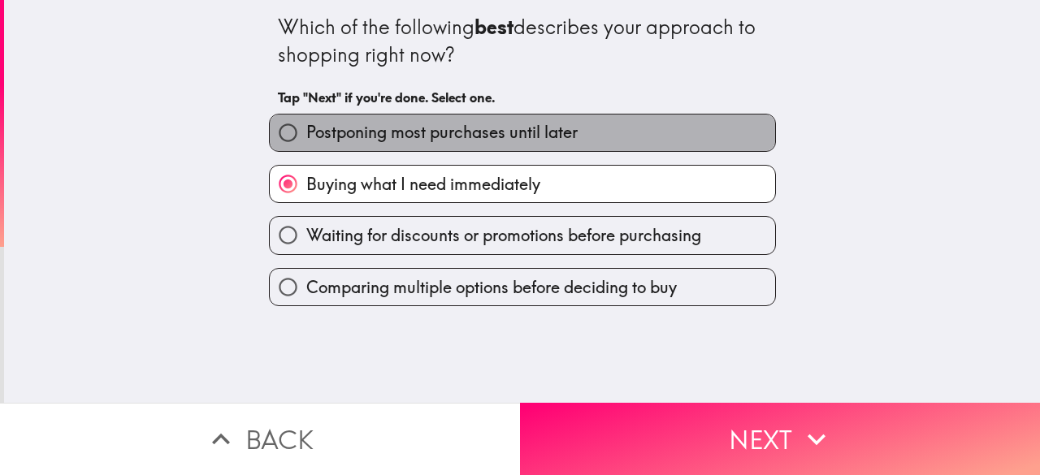
click at [535, 125] on span "Postponing most purchases until later" at bounding box center [441, 132] width 271 height 23
click at [306, 125] on input "Postponing most purchases until later" at bounding box center [288, 133] width 37 height 37
radio input "true"
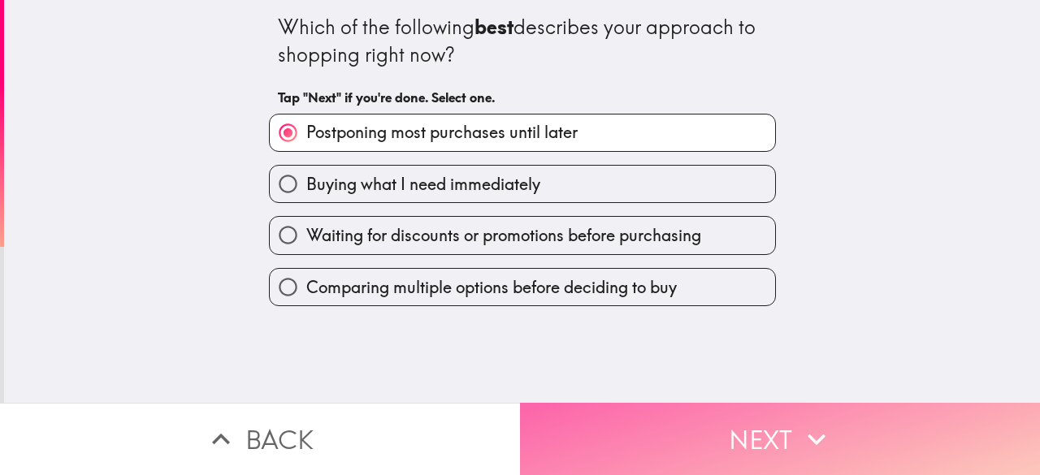
click at [581, 423] on button "Next" at bounding box center [780, 439] width 520 height 72
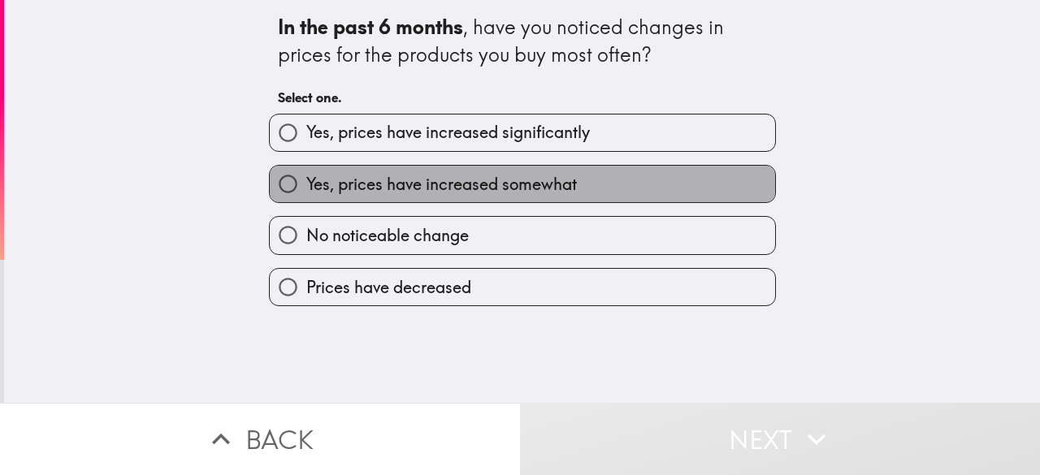
click at [418, 185] on span "Yes, prices have increased somewhat" at bounding box center [441, 184] width 270 height 23
click at [306, 185] on input "Yes, prices have increased somewhat" at bounding box center [288, 184] width 37 height 37
radio input "true"
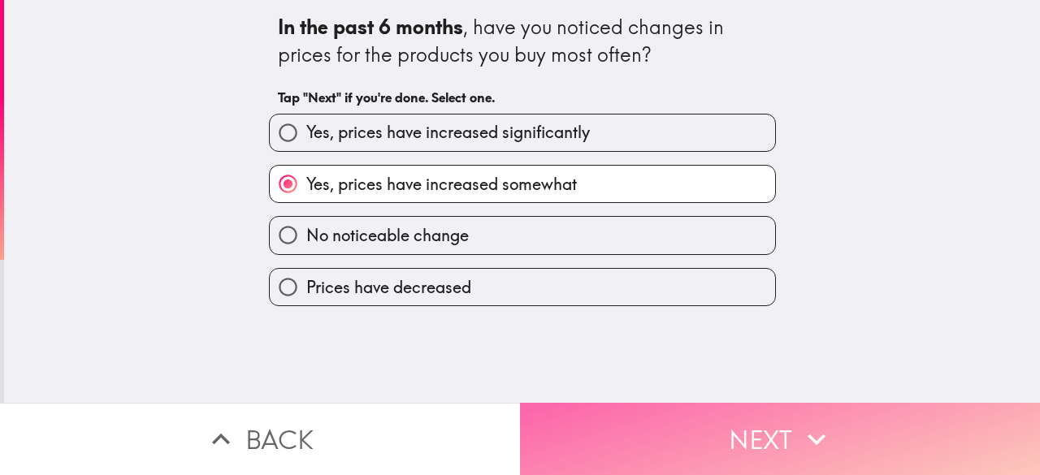
click at [749, 435] on button "Next" at bounding box center [780, 439] width 520 height 72
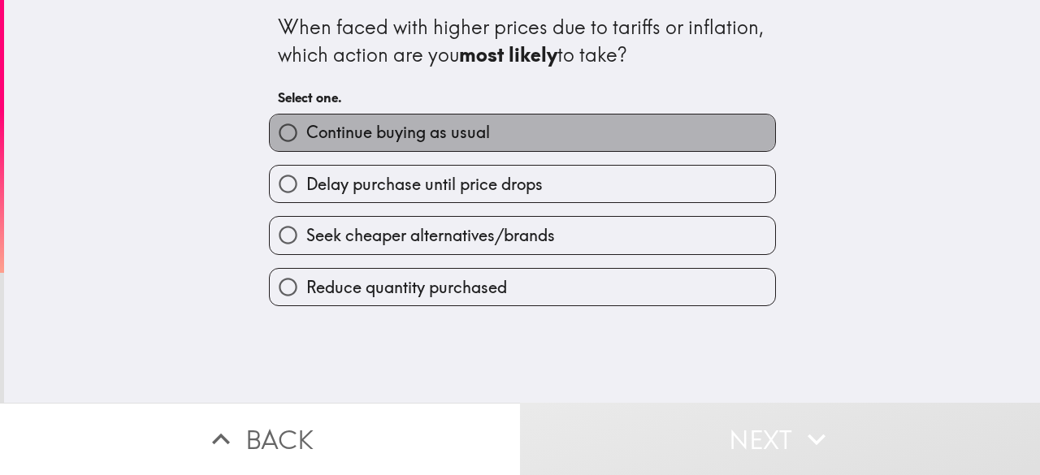
click at [535, 146] on label "Continue buying as usual" at bounding box center [522, 133] width 505 height 37
click at [306, 146] on input "Continue buying as usual" at bounding box center [288, 133] width 37 height 37
radio input "true"
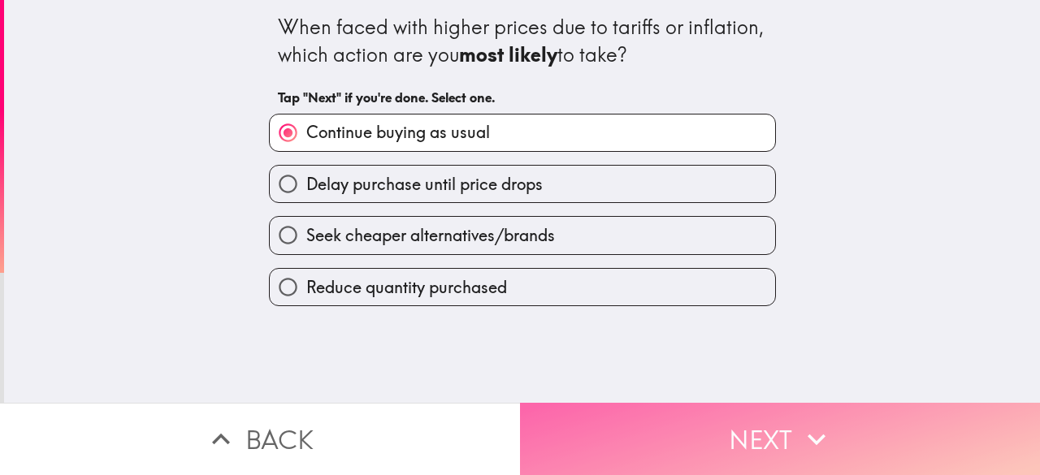
click at [660, 430] on button "Next" at bounding box center [780, 439] width 520 height 72
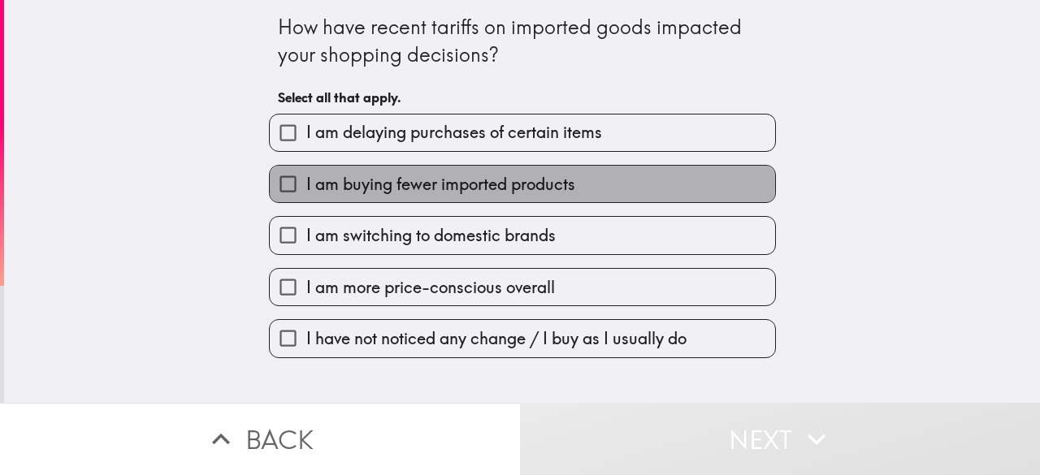
click at [437, 184] on span "I am buying fewer imported products" at bounding box center [440, 184] width 269 height 23
click at [306, 184] on input "I am buying fewer imported products" at bounding box center [288, 184] width 37 height 37
checkbox input "true"
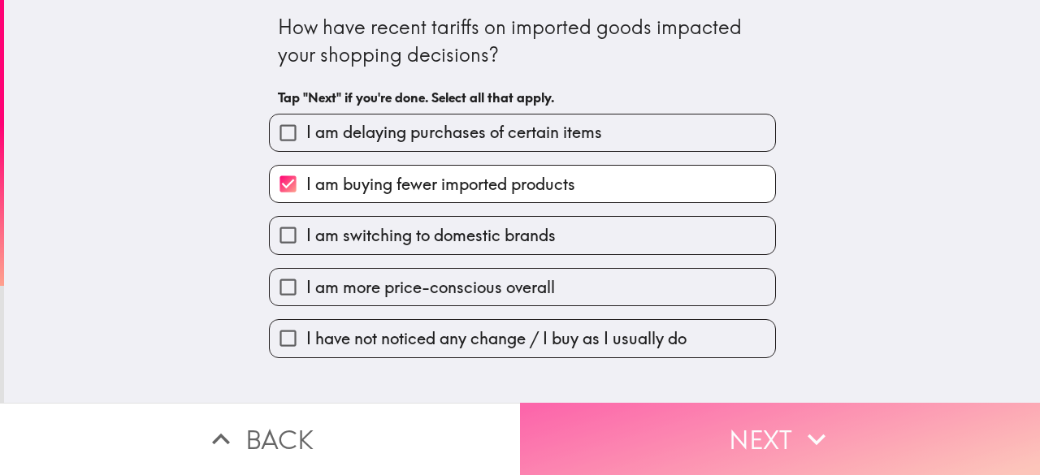
click at [645, 443] on button "Next" at bounding box center [780, 439] width 520 height 72
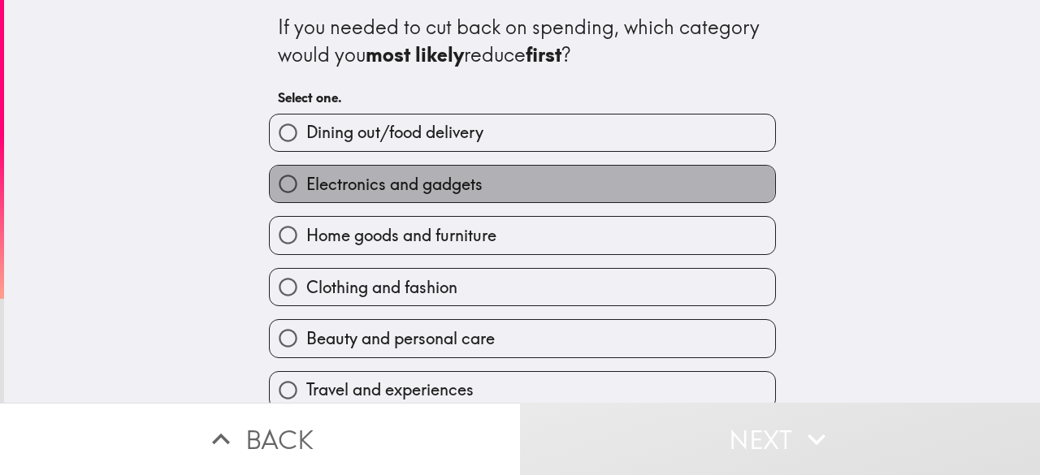
click at [479, 184] on label "Electronics and gadgets" at bounding box center [522, 184] width 505 height 37
click at [306, 184] on input "Electronics and gadgets" at bounding box center [288, 184] width 37 height 37
radio input "true"
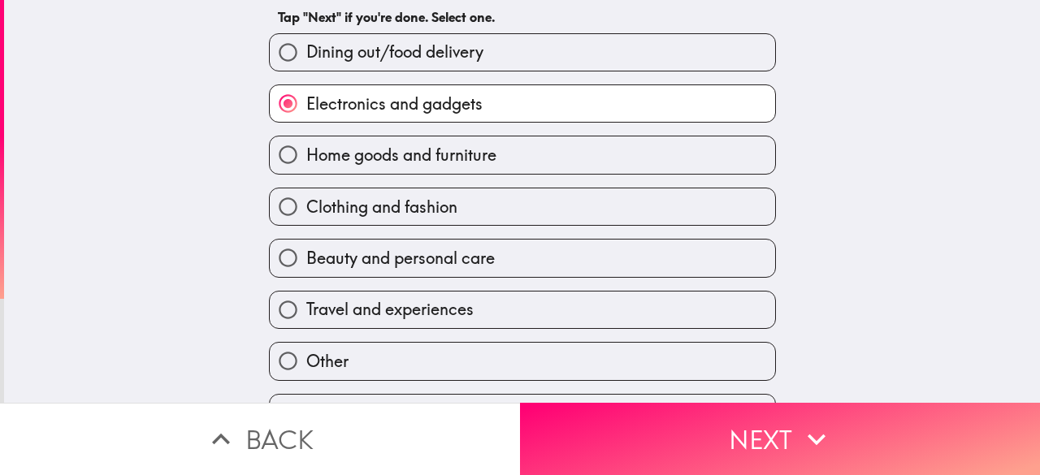
scroll to position [81, 0]
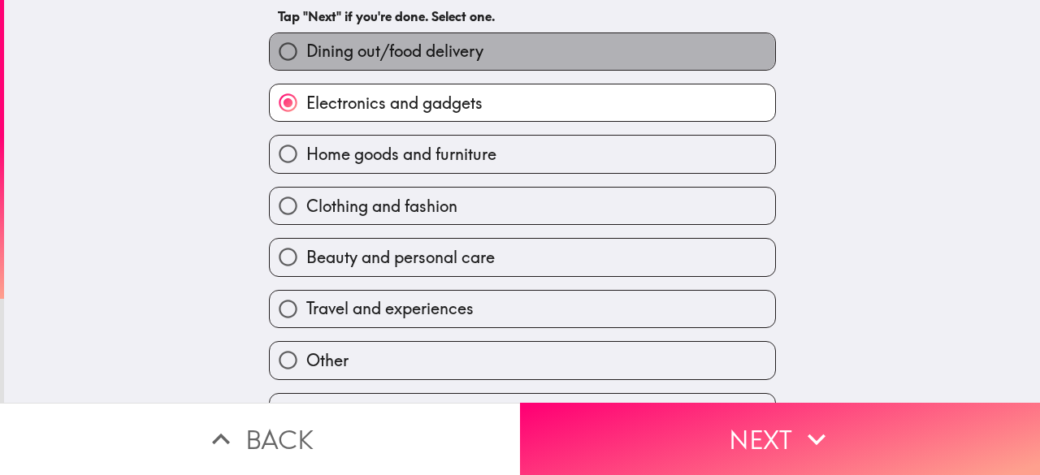
click at [495, 53] on label "Dining out/food delivery" at bounding box center [522, 51] width 505 height 37
click at [306, 53] on input "Dining out/food delivery" at bounding box center [288, 51] width 37 height 37
radio input "true"
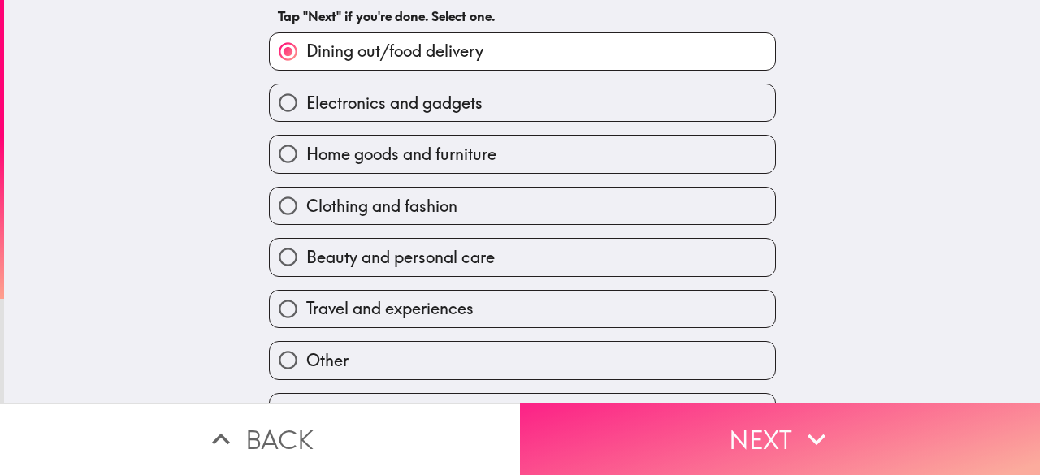
click at [548, 405] on button "Next" at bounding box center [780, 439] width 520 height 72
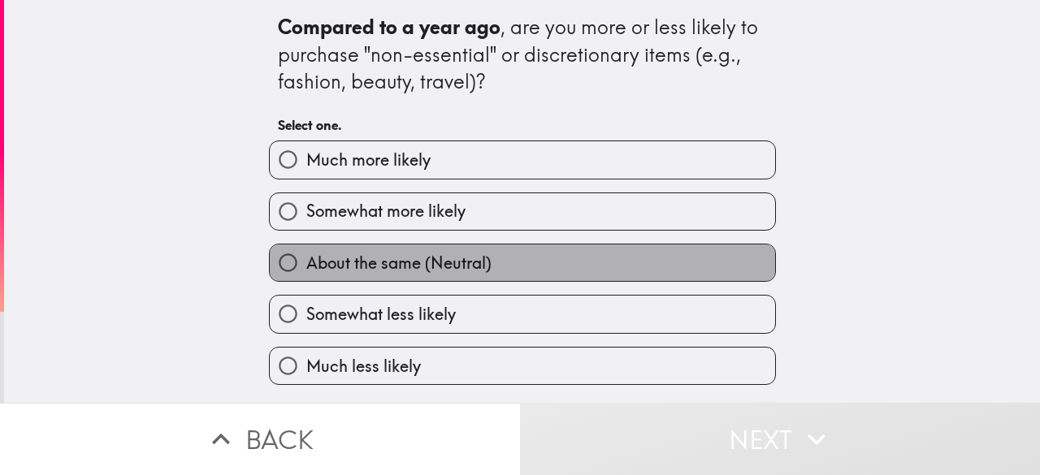
click at [491, 263] on label "About the same (Neutral)" at bounding box center [522, 262] width 505 height 37
click at [306, 263] on input "About the same (Neutral)" at bounding box center [288, 262] width 37 height 37
radio input "true"
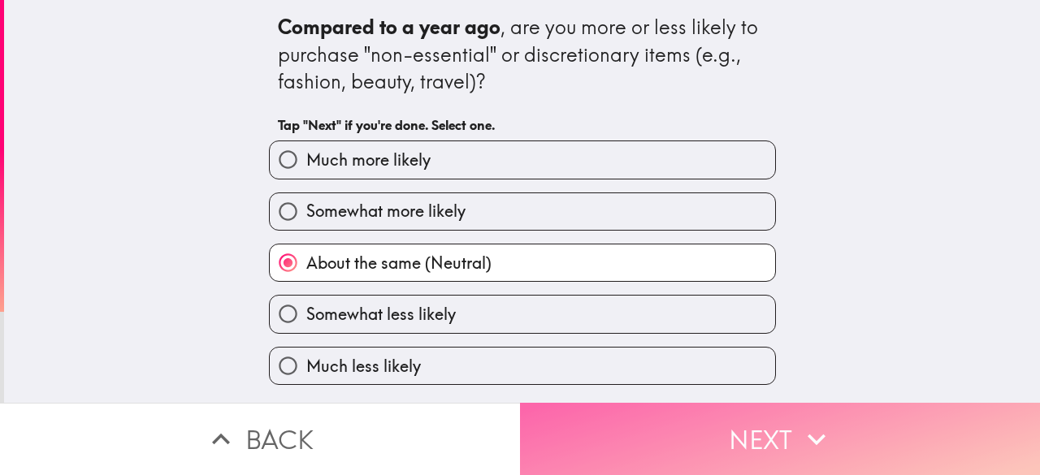
click at [590, 427] on button "Next" at bounding box center [780, 439] width 520 height 72
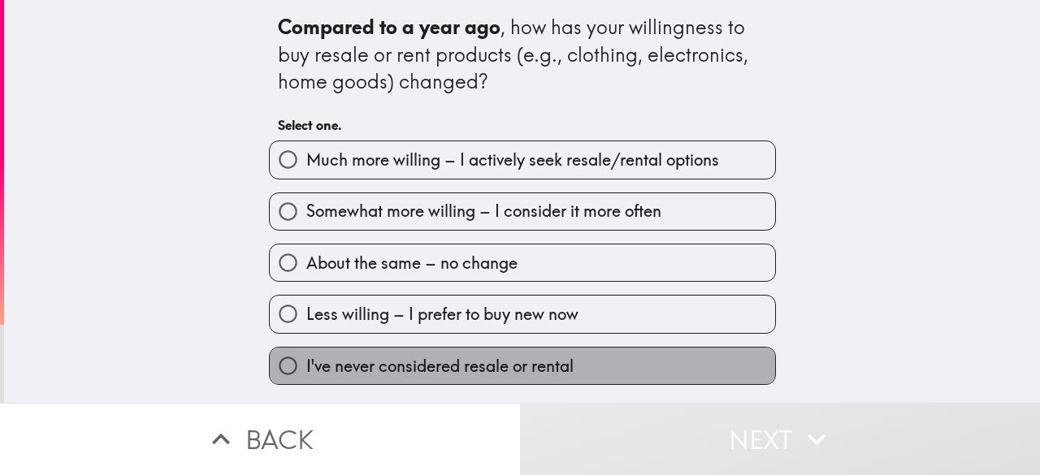
click at [448, 356] on label "I've never considered resale or rental" at bounding box center [522, 366] width 505 height 37
click at [306, 356] on input "I've never considered resale or rental" at bounding box center [288, 366] width 37 height 37
radio input "true"
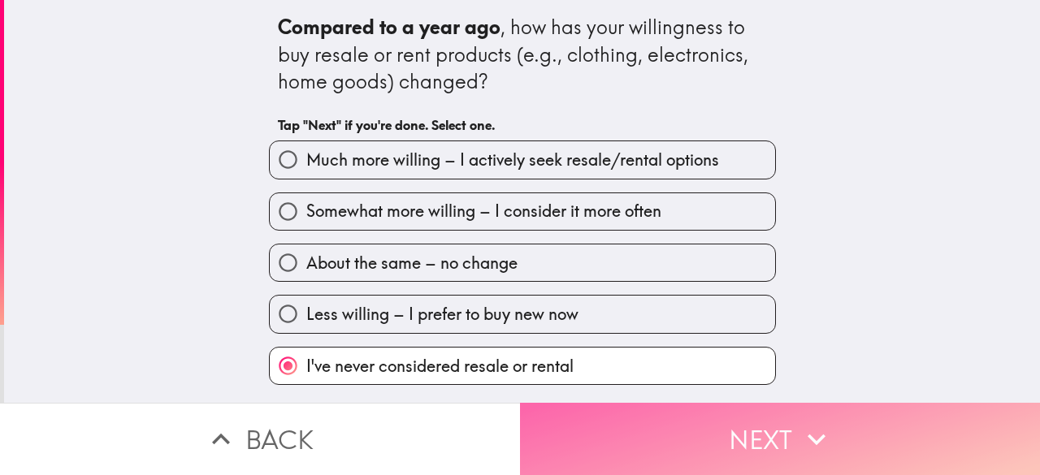
click at [604, 418] on button "Next" at bounding box center [780, 439] width 520 height 72
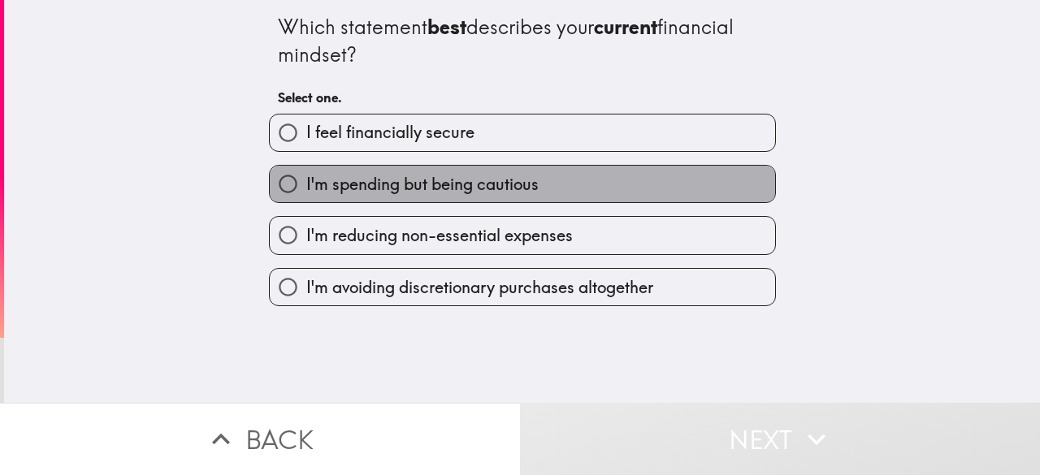
click at [479, 182] on span "I'm spending but being cautious" at bounding box center [422, 184] width 232 height 23
click at [306, 182] on input "I'm spending but being cautious" at bounding box center [288, 184] width 37 height 37
radio input "true"
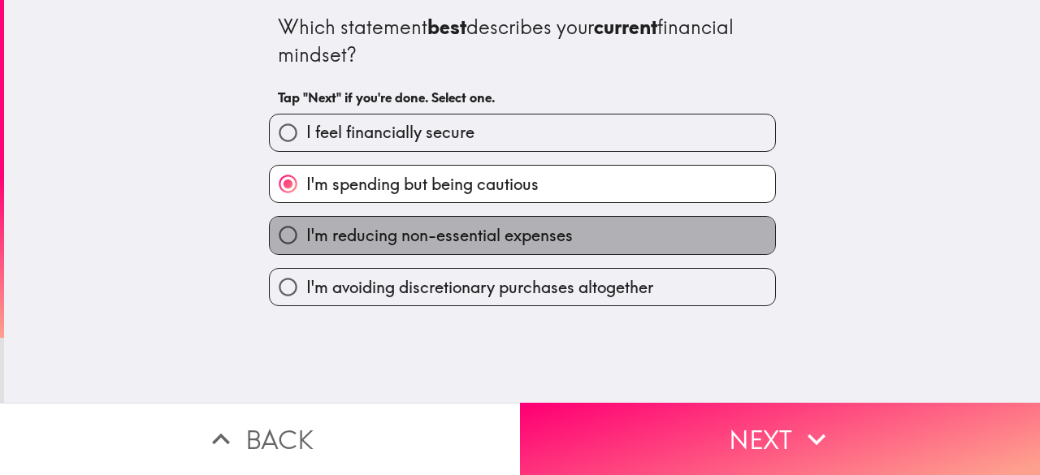
click at [543, 245] on span "I'm reducing non-essential expenses" at bounding box center [439, 235] width 266 height 23
click at [306, 245] on input "I'm reducing non-essential expenses" at bounding box center [288, 235] width 37 height 37
radio input "true"
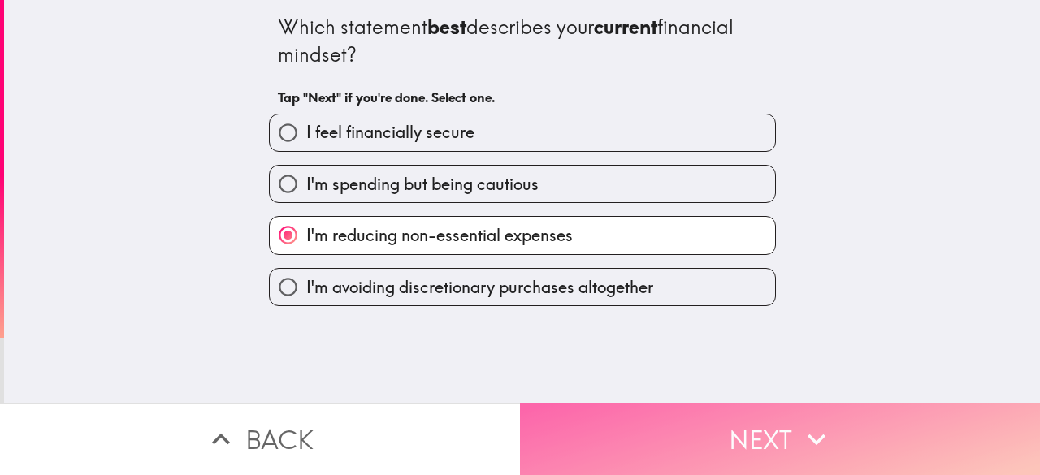
click at [685, 427] on button "Next" at bounding box center [780, 439] width 520 height 72
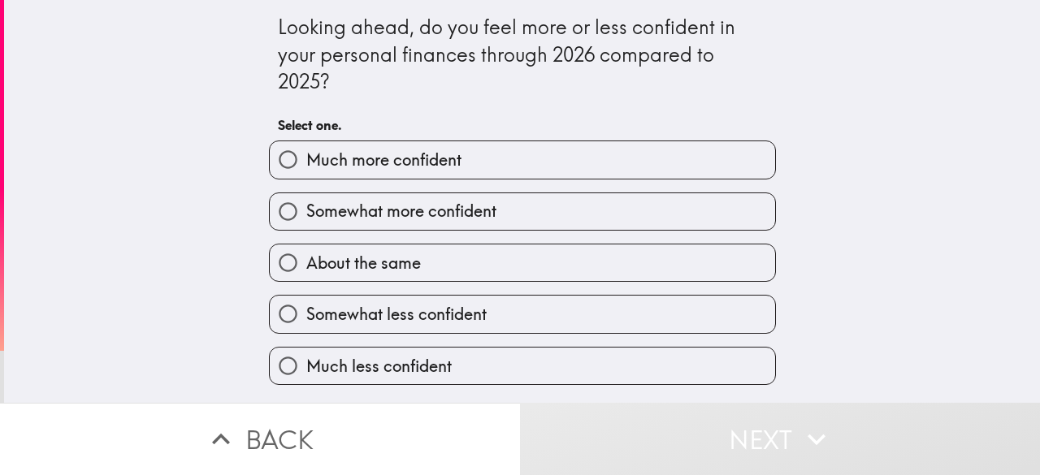
click at [514, 192] on div "Somewhat more confident" at bounding box center [516, 204] width 520 height 51
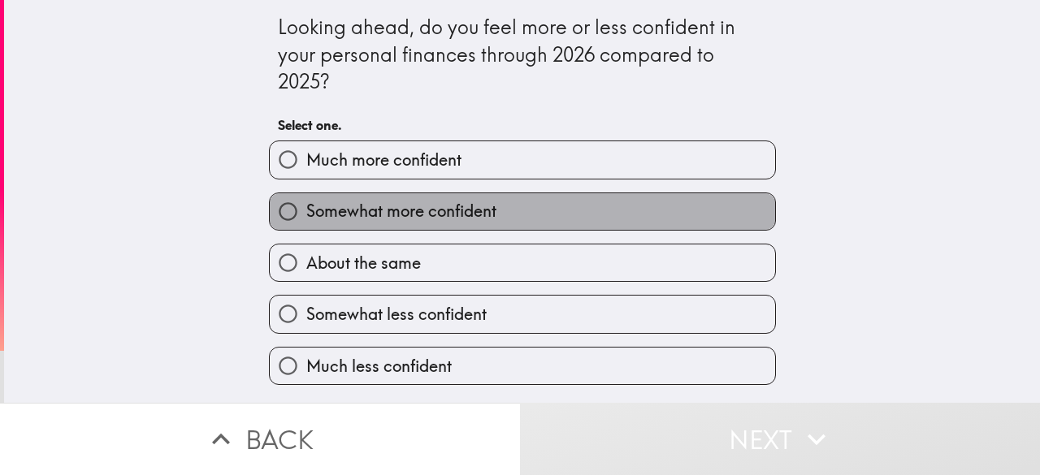
click at [516, 208] on label "Somewhat more confident" at bounding box center [522, 211] width 505 height 37
click at [306, 208] on input "Somewhat more confident" at bounding box center [288, 211] width 37 height 37
radio input "true"
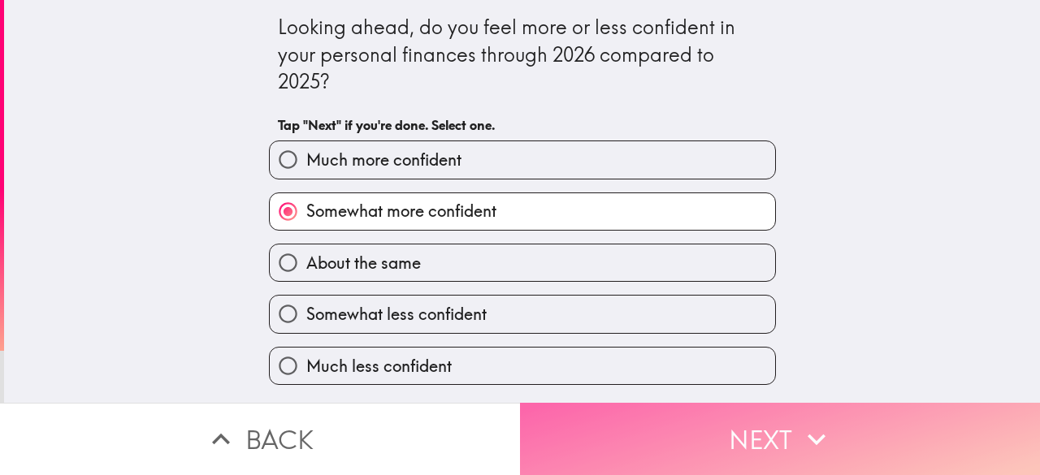
click at [685, 427] on button "Next" at bounding box center [780, 439] width 520 height 72
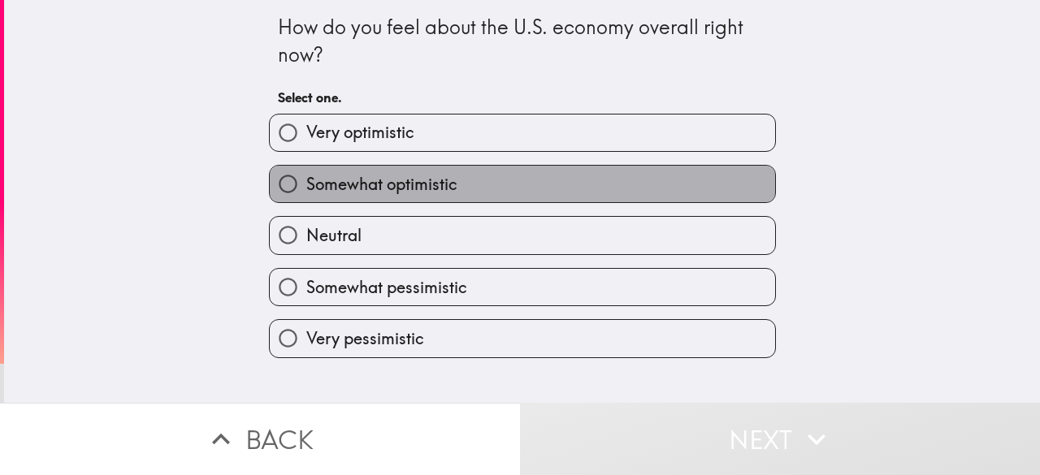
click at [569, 185] on label "Somewhat optimistic" at bounding box center [522, 184] width 505 height 37
click at [306, 185] on input "Somewhat optimistic" at bounding box center [288, 184] width 37 height 37
radio input "true"
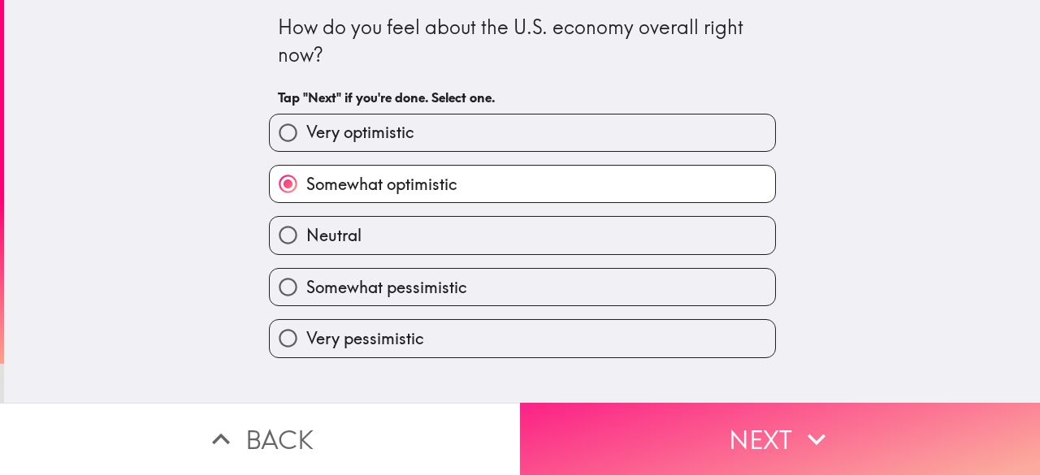
click at [720, 412] on button "Next" at bounding box center [780, 439] width 520 height 72
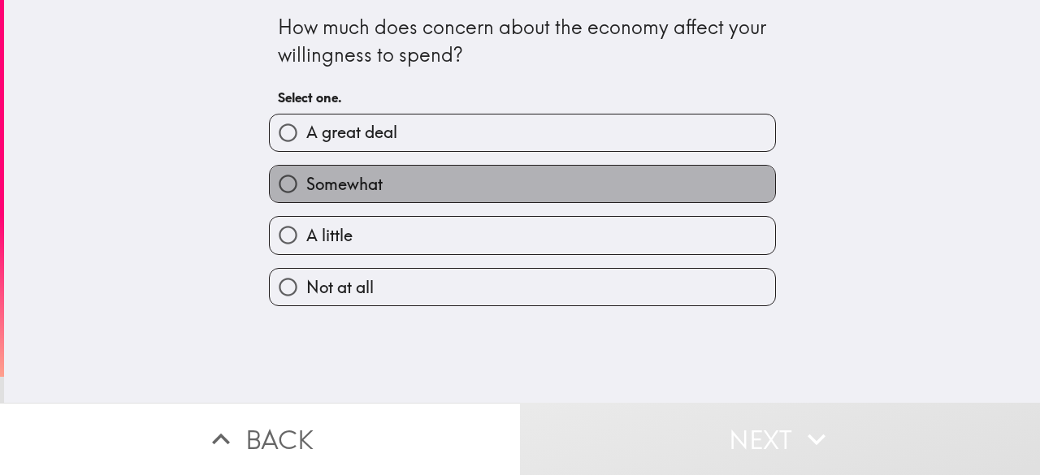
click at [601, 189] on label "Somewhat" at bounding box center [522, 184] width 505 height 37
click at [306, 189] on input "Somewhat" at bounding box center [288, 184] width 37 height 37
radio input "true"
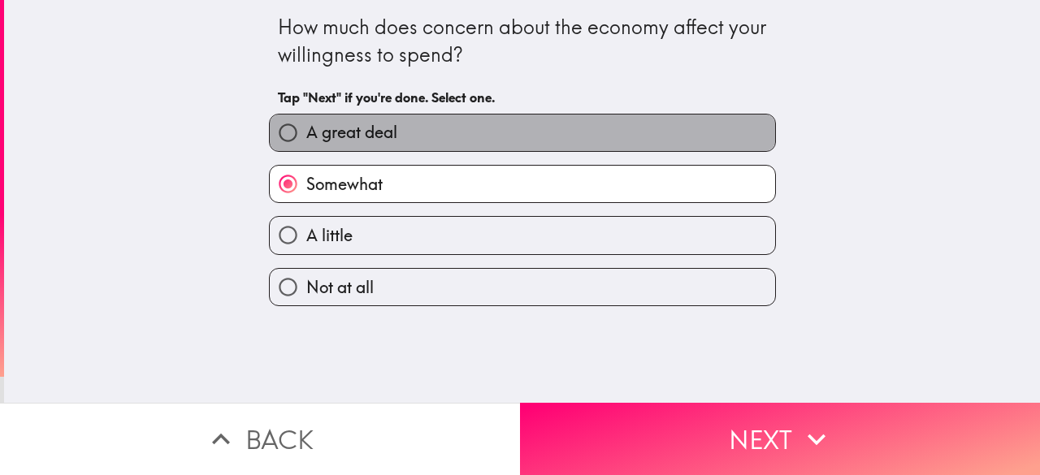
click at [599, 138] on label "A great deal" at bounding box center [522, 133] width 505 height 37
click at [306, 138] on input "A great deal" at bounding box center [288, 133] width 37 height 37
radio input "true"
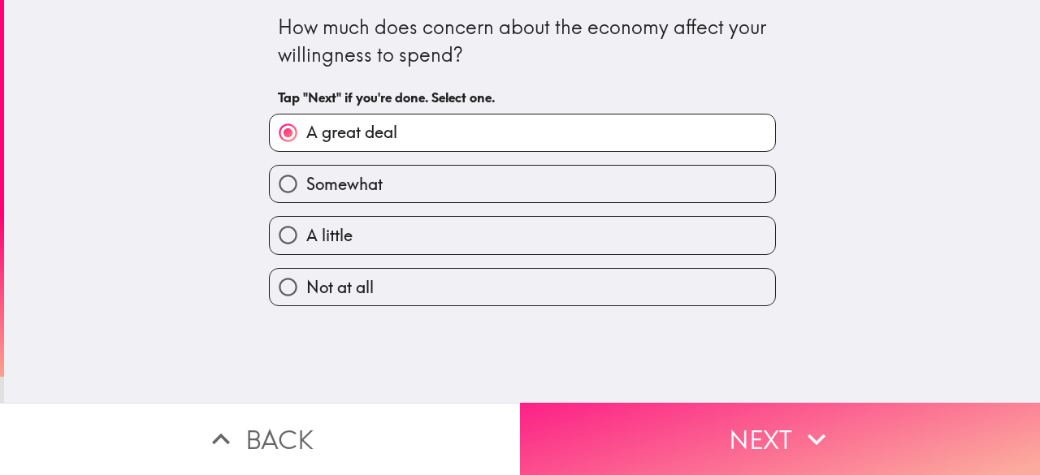
click at [653, 430] on button "Next" at bounding box center [780, 439] width 520 height 72
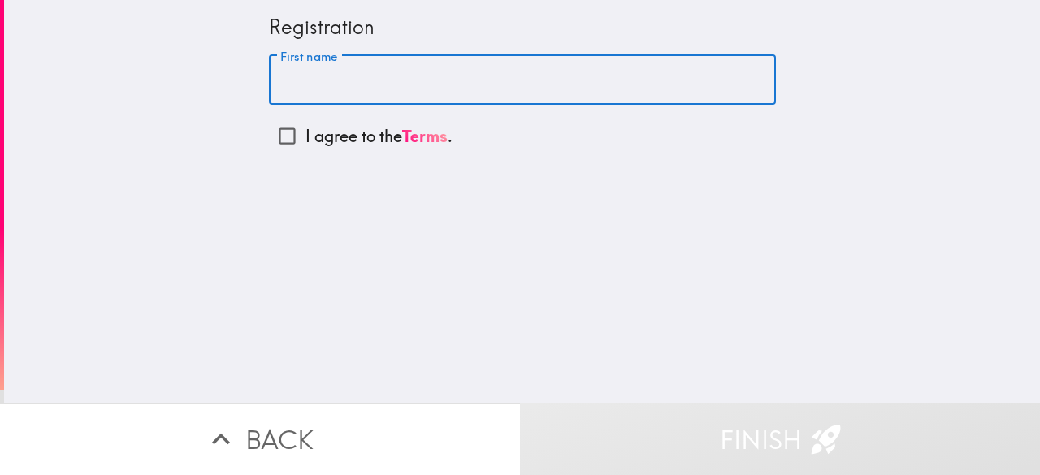
click at [432, 58] on input "First name" at bounding box center [522, 80] width 507 height 50
type input "[PERSON_NAME]"
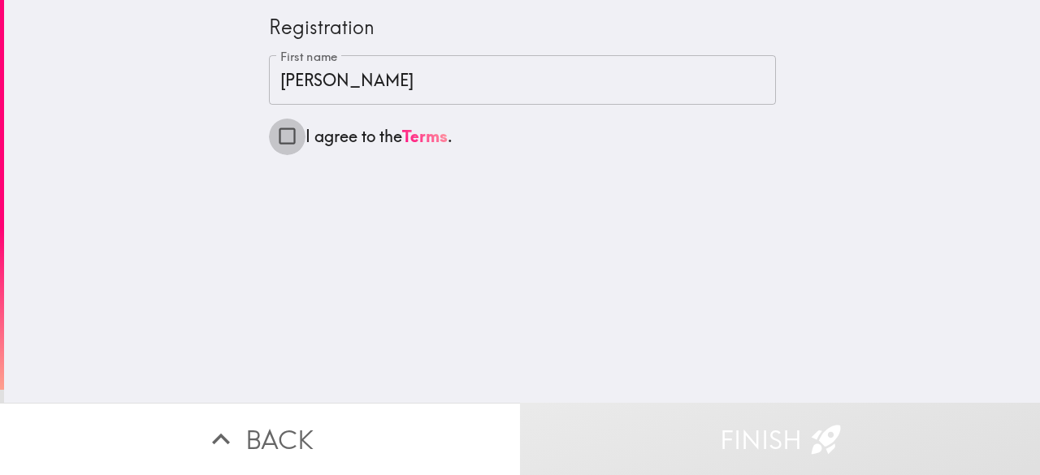
click at [269, 125] on input "I agree to the Terms ." at bounding box center [287, 136] width 37 height 37
checkbox input "true"
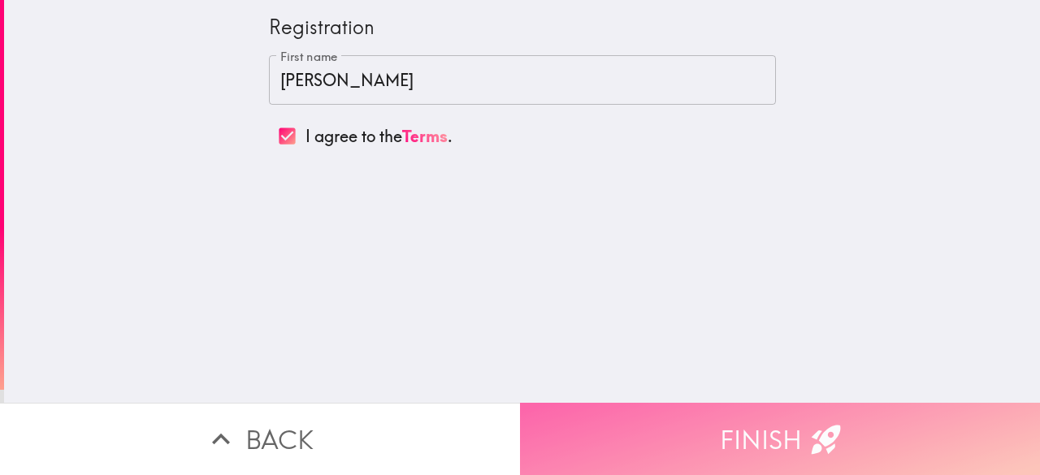
click at [711, 426] on button "Finish" at bounding box center [780, 439] width 520 height 72
